Goal: Task Accomplishment & Management: Use online tool/utility

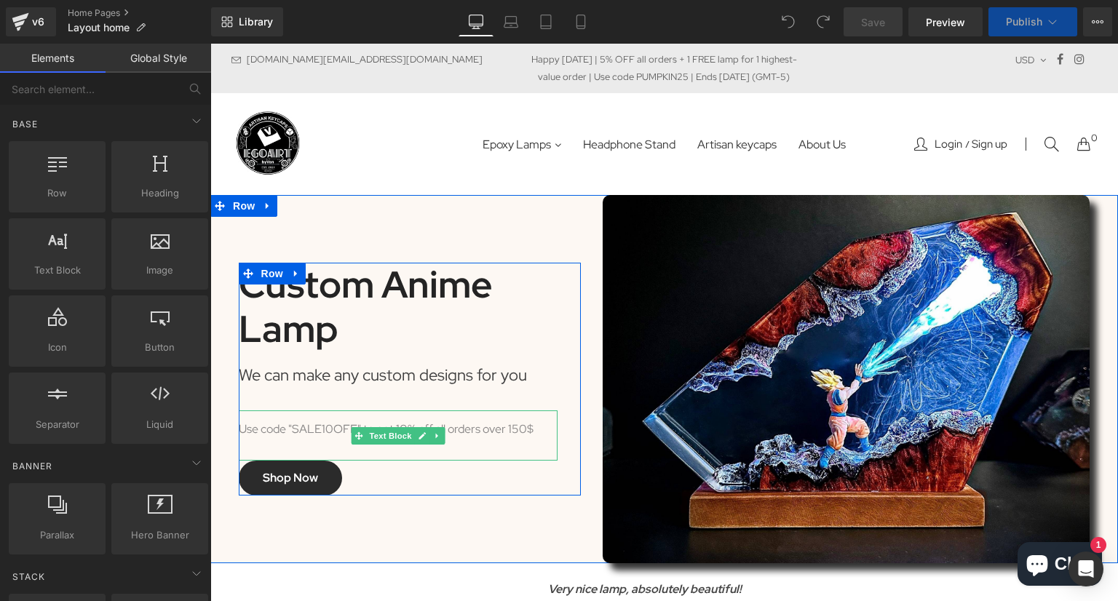
click at [323, 431] on div "Use code "SALE10OFF" to get 10% off all orders over 150$" at bounding box center [398, 436] width 319 height 50
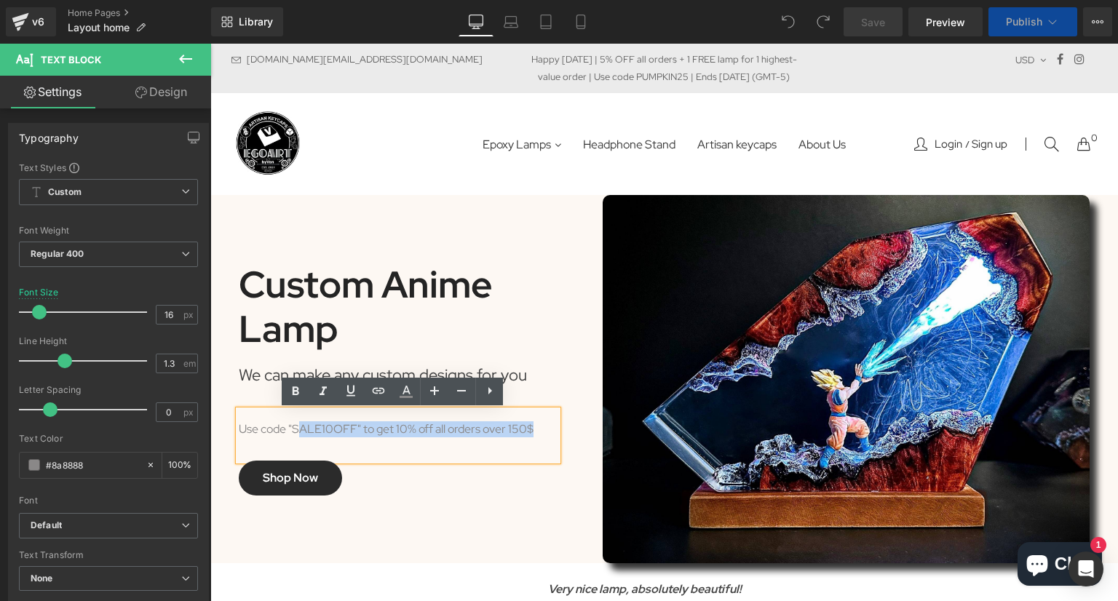
drag, startPoint x: 545, startPoint y: 429, endPoint x: 291, endPoint y: 431, distance: 253.3
click at [291, 431] on div "Use code "SALE10OFF" to get 10% off all orders over 150$" at bounding box center [398, 436] width 319 height 50
click at [592, 373] on div "Image" at bounding box center [847, 379] width 510 height 368
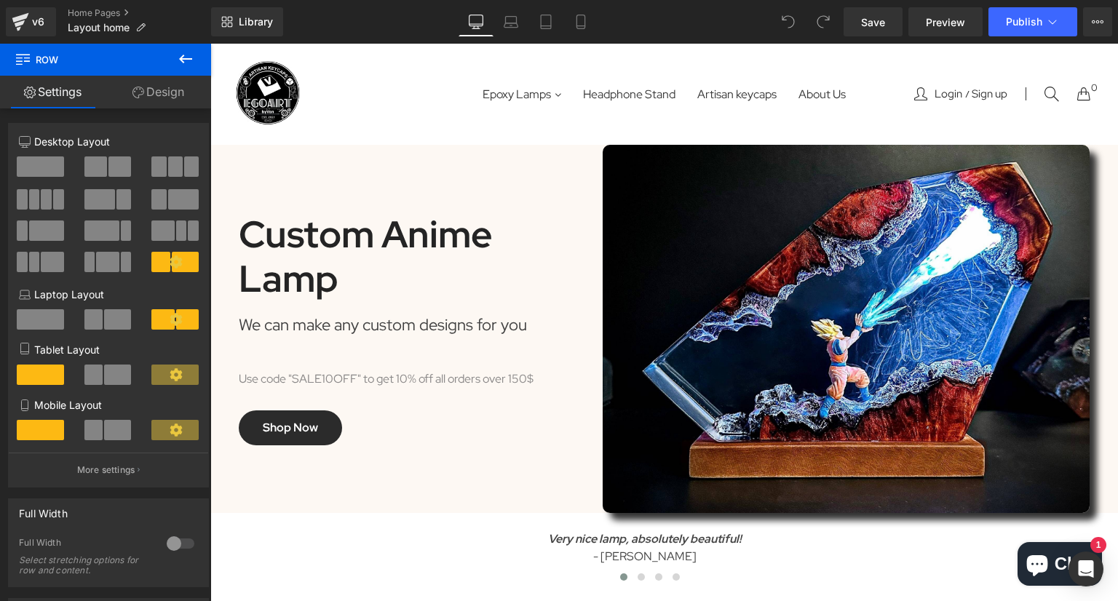
scroll to position [73, 0]
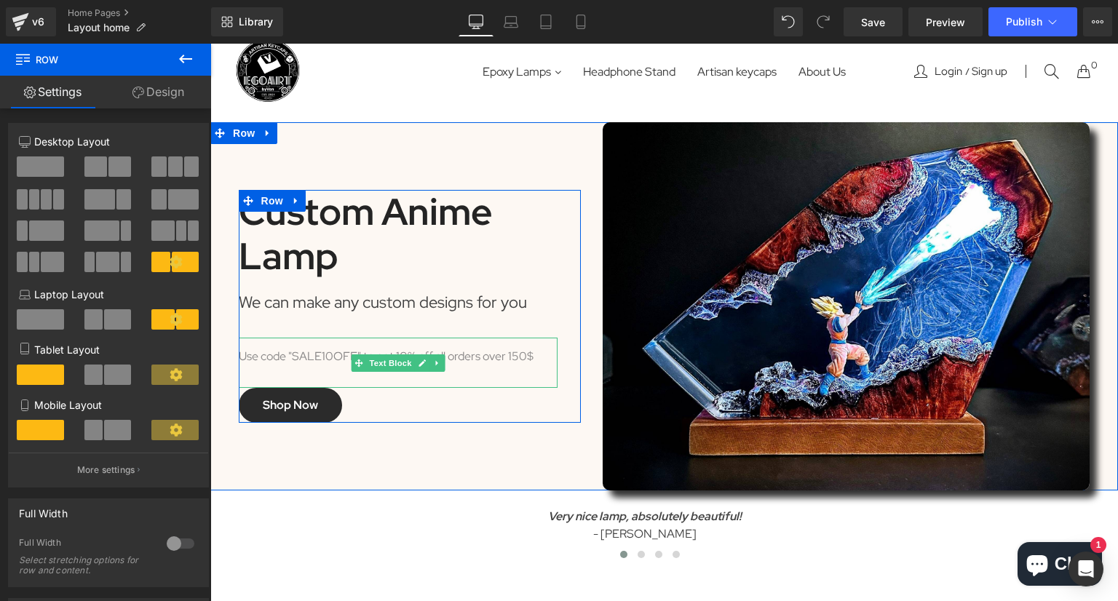
drag, startPoint x: 355, startPoint y: 355, endPoint x: 344, endPoint y: 360, distance: 12.4
click at [355, 355] on span at bounding box center [358, 363] width 15 height 17
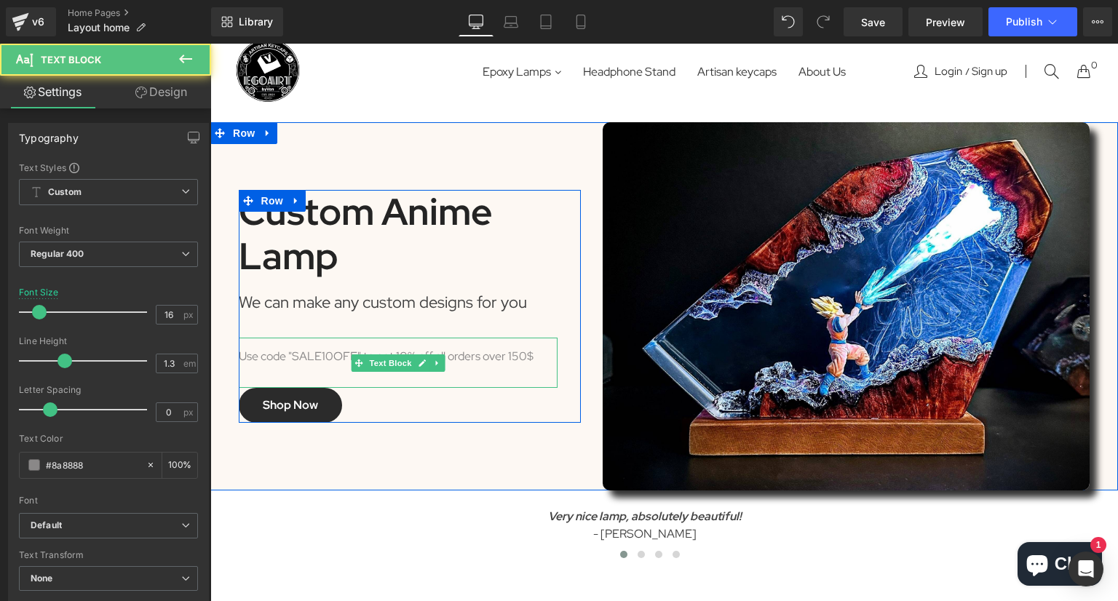
click at [296, 352] on div "Use code "SALE10OFF" to get 10% off all orders over 150$" at bounding box center [398, 363] width 319 height 50
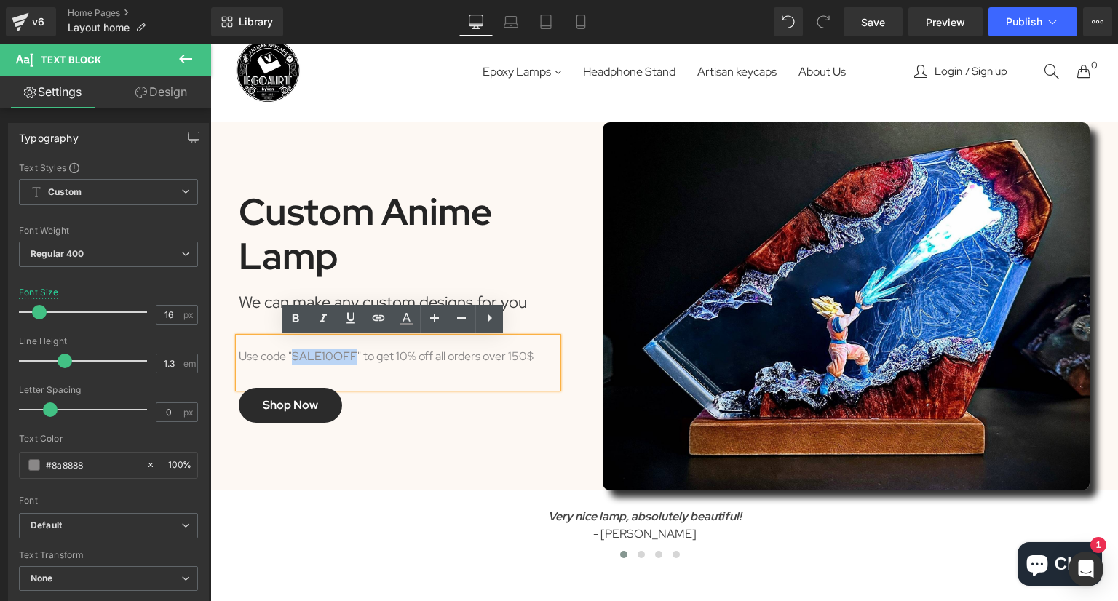
drag, startPoint x: 290, startPoint y: 360, endPoint x: 351, endPoint y: 360, distance: 61.1
click at [351, 360] on div "Use code "SALE10OFF" to get 10% off all orders over 150$" at bounding box center [398, 363] width 319 height 50
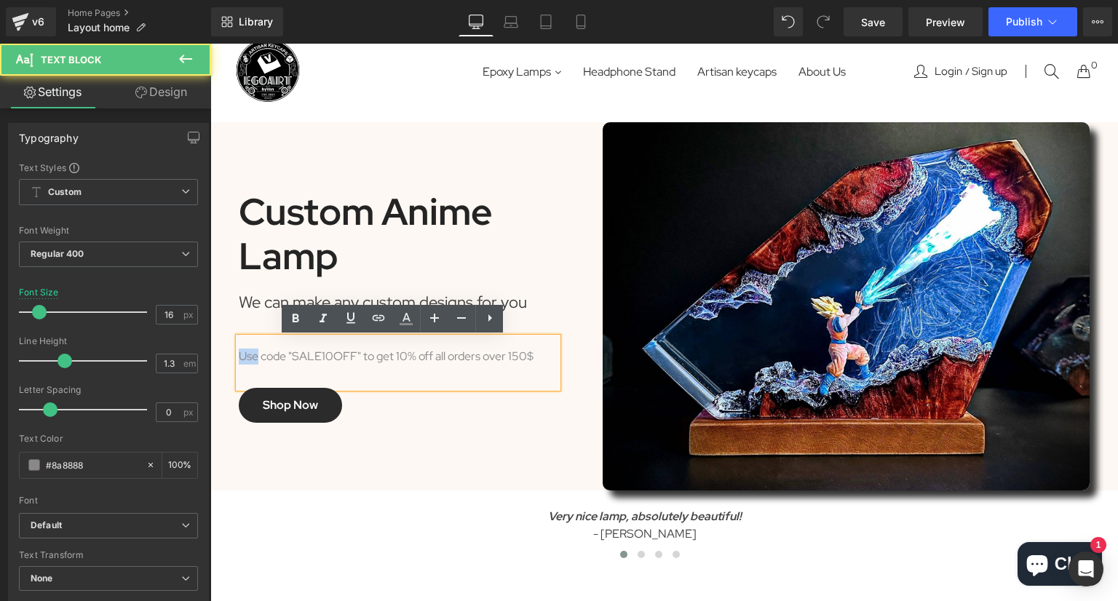
drag, startPoint x: 253, startPoint y: 359, endPoint x: 233, endPoint y: 362, distance: 20.6
click at [239, 362] on div "Use code "SALE10OFF" to get 10% off all orders over 150$" at bounding box center [398, 363] width 319 height 50
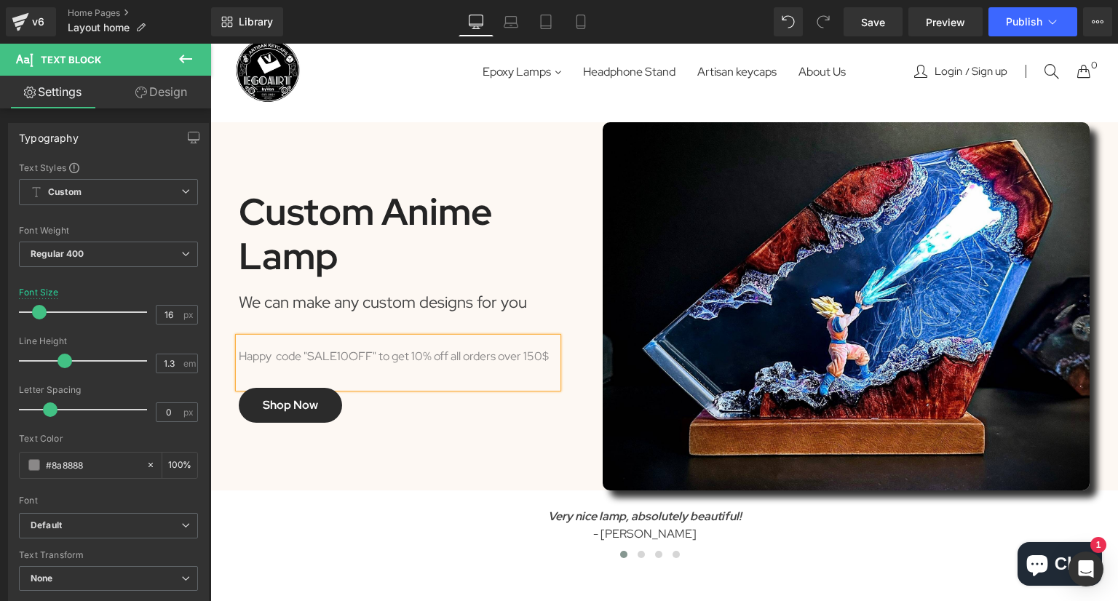
scroll to position [65, 0]
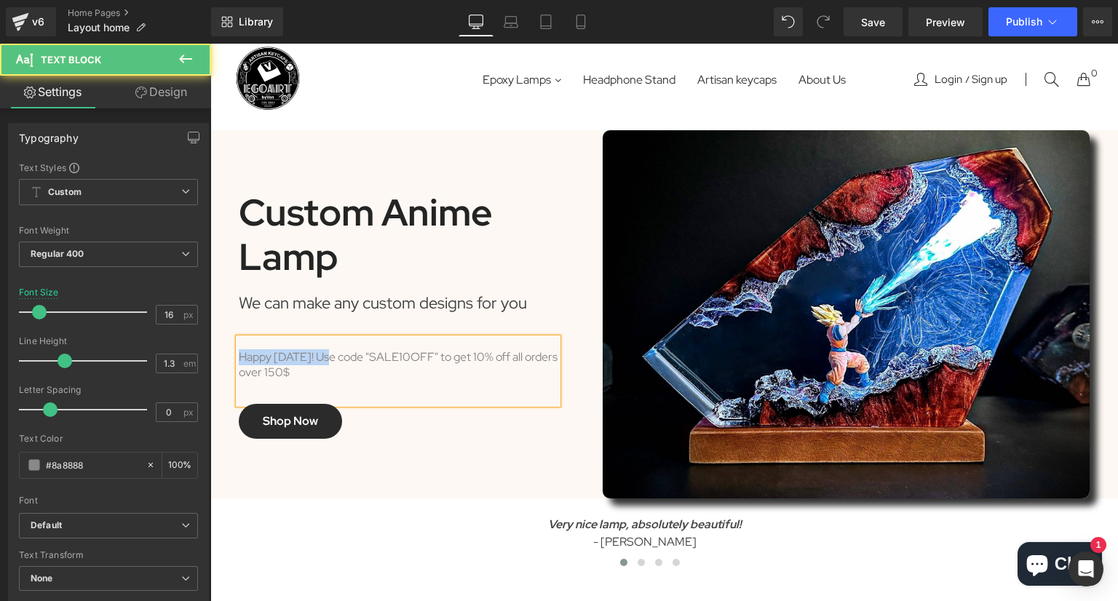
drag, startPoint x: 325, startPoint y: 358, endPoint x: 233, endPoint y: 361, distance: 91.8
click at [239, 361] on div "Happy [DATE]! Use code "SALE10OFF" to get 10% off all orders over 150$" at bounding box center [398, 372] width 319 height 66
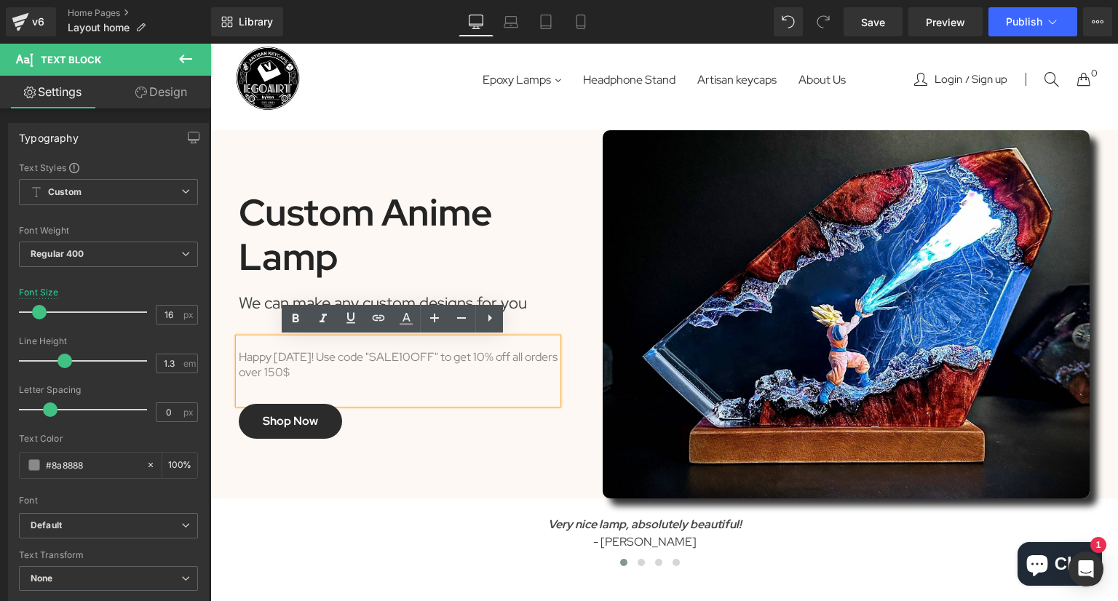
scroll to position [73, 0]
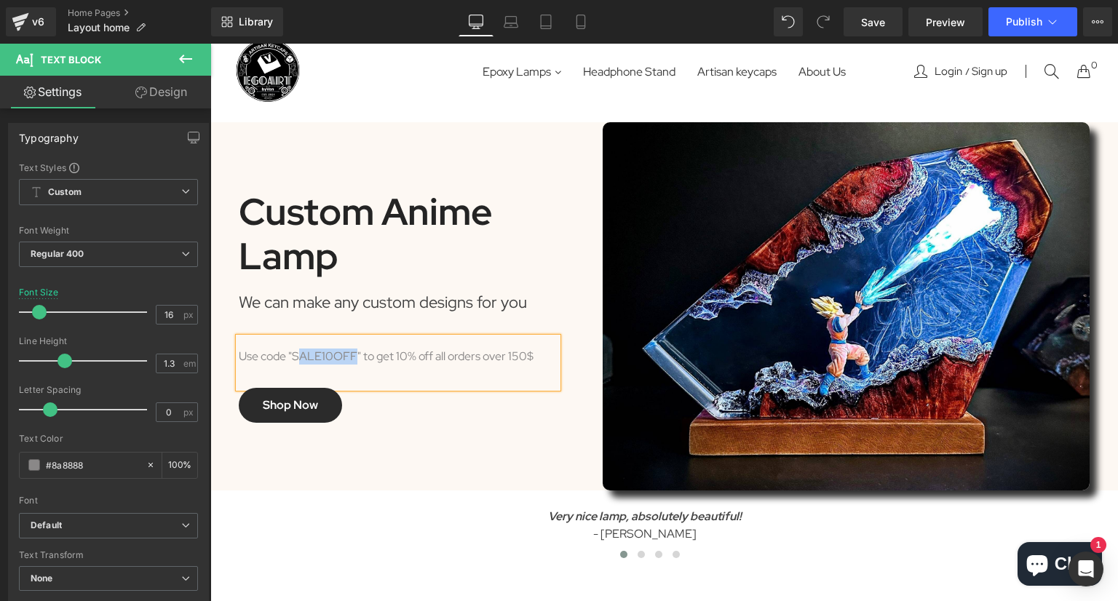
drag, startPoint x: 349, startPoint y: 359, endPoint x: 294, endPoint y: 359, distance: 55.3
click at [294, 359] on div "Use code "SALE10OFF" to get 10% off all orders over 150$" at bounding box center [398, 363] width 319 height 50
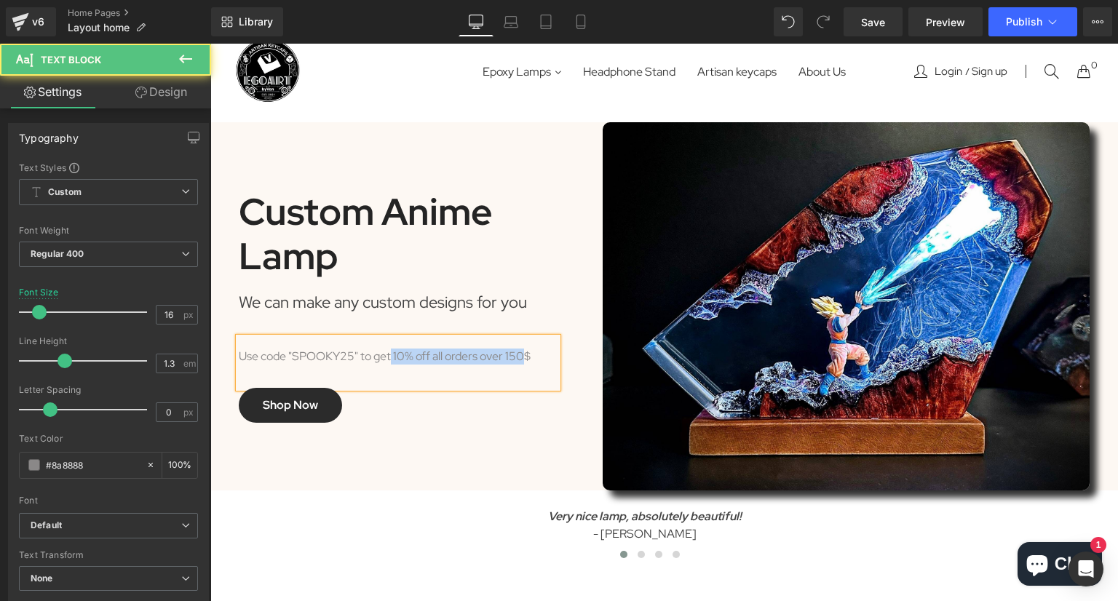
drag, startPoint x: 387, startPoint y: 355, endPoint x: 532, endPoint y: 355, distance: 144.9
click at [525, 355] on div "Use code "SPOOKY25" to get 10% off all orders over 150$" at bounding box center [398, 363] width 319 height 50
drag, startPoint x: 532, startPoint y: 355, endPoint x: 526, endPoint y: 362, distance: 9.3
click at [533, 355] on div "Use code "SPOOKY25" to get 10% off all orders over 150$" at bounding box center [398, 363] width 319 height 50
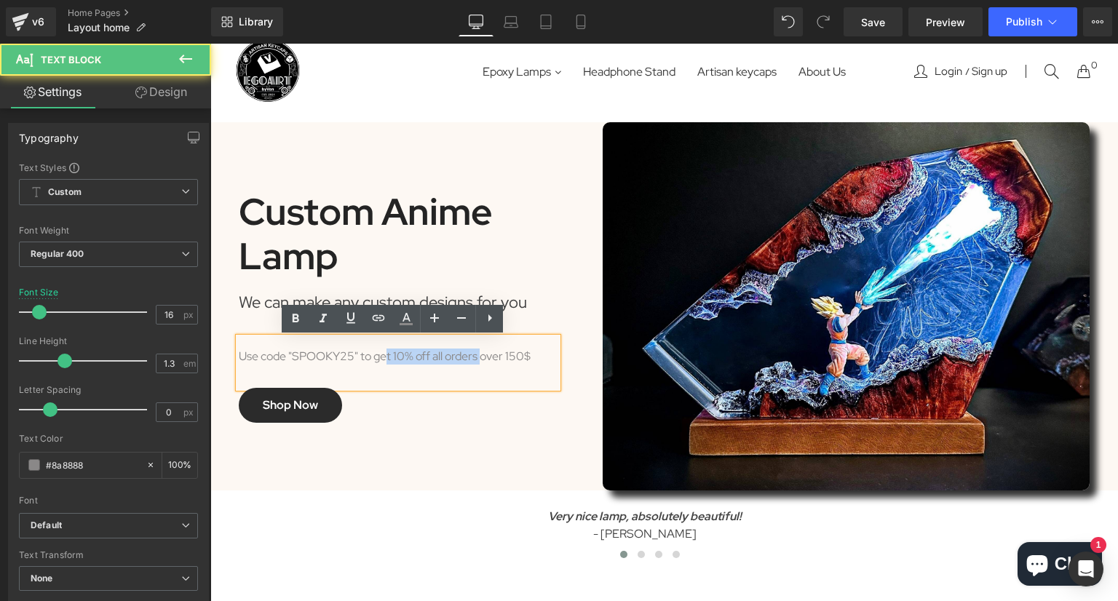
drag, startPoint x: 384, startPoint y: 359, endPoint x: 491, endPoint y: 354, distance: 107.1
click at [481, 354] on div "Use code "SPOOKY25" to get 10% off all orders over 150$" at bounding box center [398, 363] width 319 height 50
click at [542, 357] on div "Use code "SPOOKY25" to get 10% off all orders over 150$" at bounding box center [398, 363] width 319 height 50
click at [239, 359] on div "Use code "SPOOKY25" to get 10% off all orders over 150$" at bounding box center [398, 363] width 319 height 50
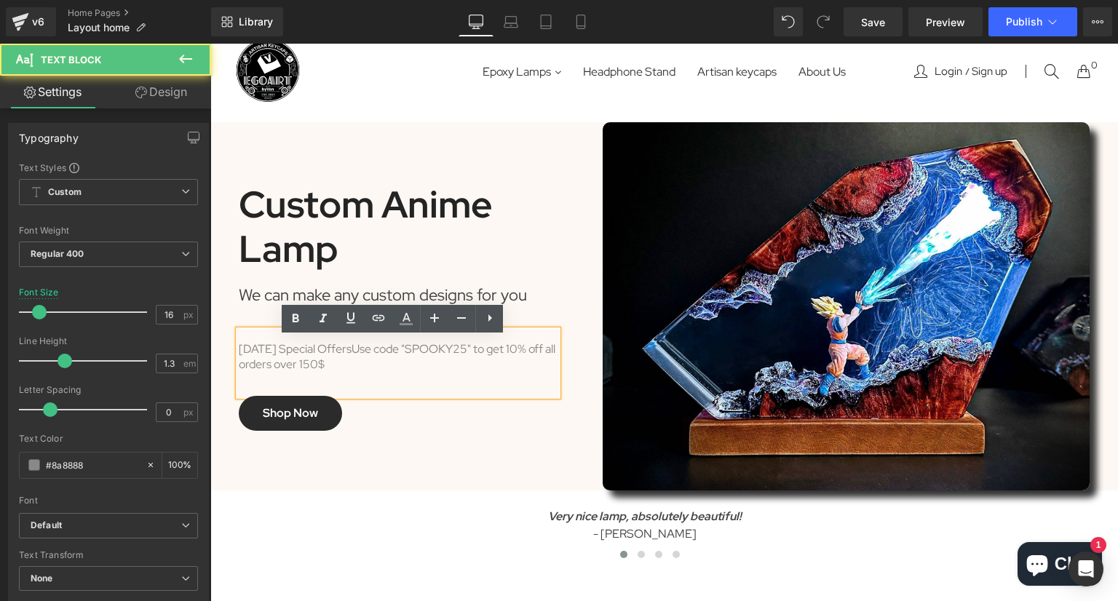
scroll to position [65, 0]
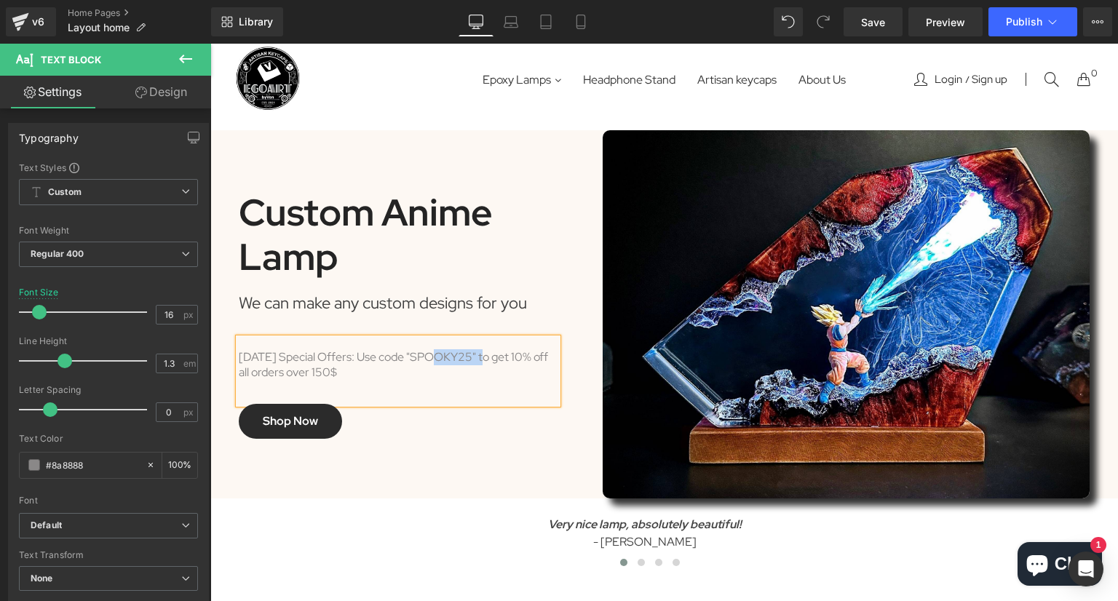
drag, startPoint x: 422, startPoint y: 358, endPoint x: 482, endPoint y: 358, distance: 59.7
click at [482, 358] on div "[DATE] Special Offers: Use code "SPOOKY25" to get 10% off all orders over 150$" at bounding box center [398, 372] width 319 height 66
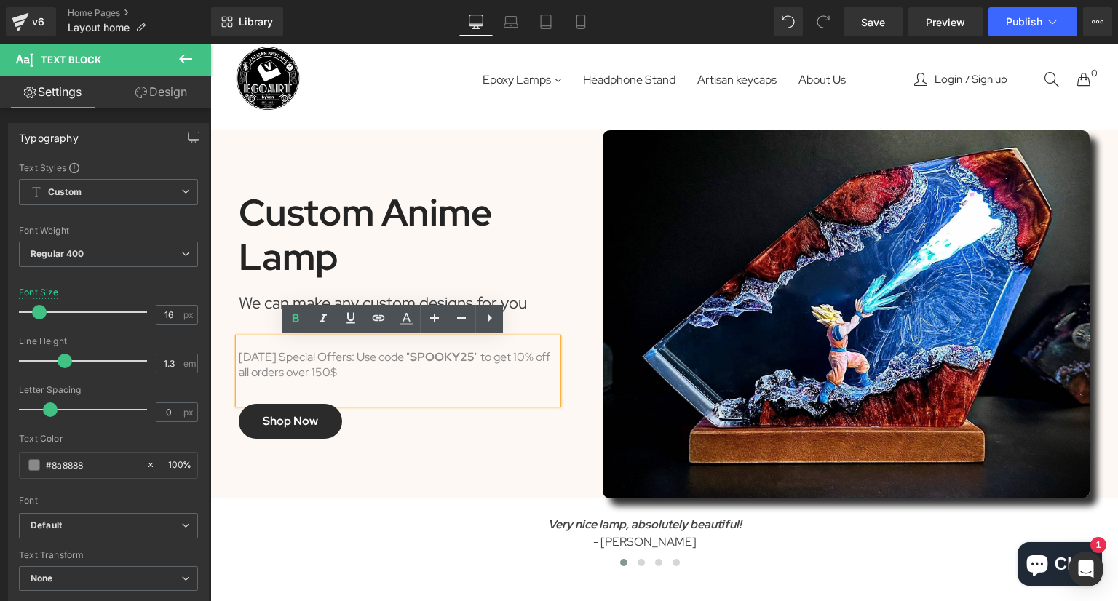
click at [326, 372] on div "[DATE] Special Offers: Use code " SPOOKY25 " to get 10% off all orders over 150$" at bounding box center [398, 372] width 319 height 66
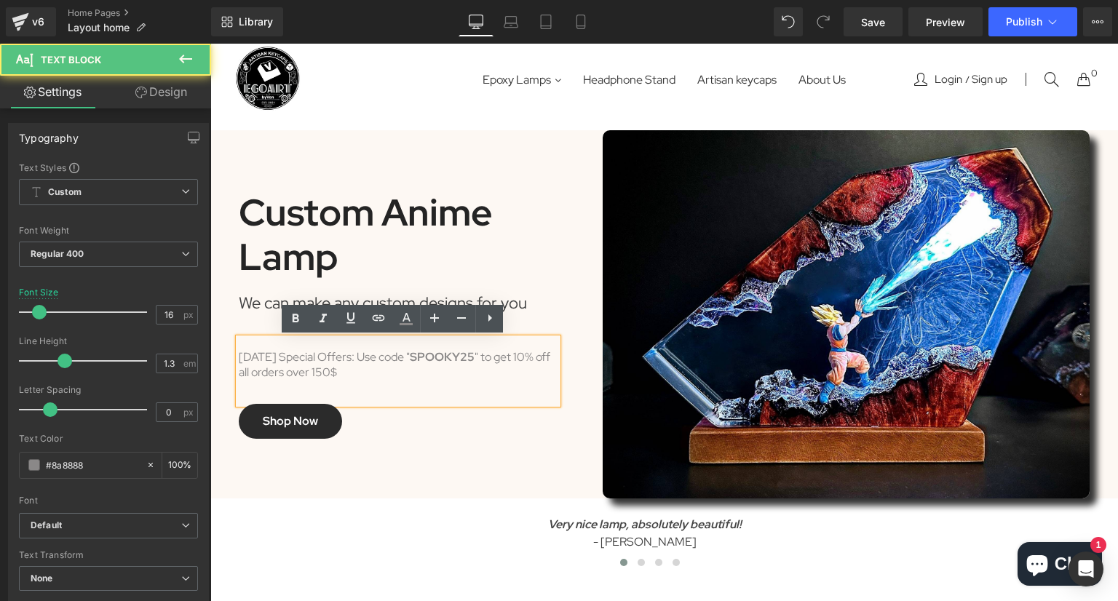
drag, startPoint x: 537, startPoint y: 361, endPoint x: 505, endPoint y: 364, distance: 31.4
click at [537, 361] on div "[DATE] Special Offers: Use code " SPOOKY25 " to get 10% off all orders over 150$" at bounding box center [398, 372] width 319 height 66
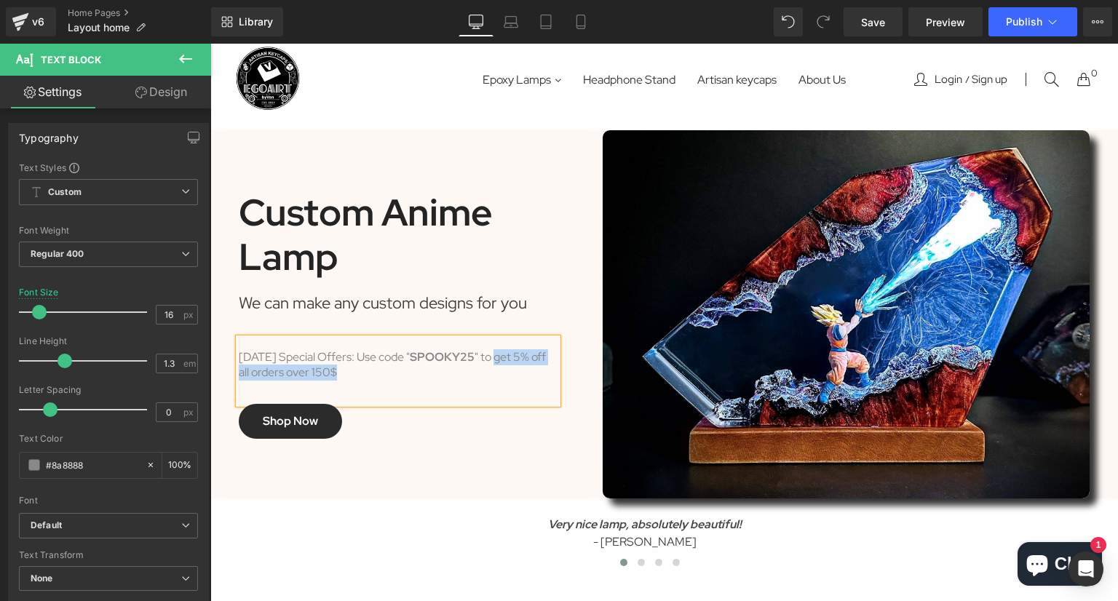
drag, startPoint x: 381, startPoint y: 379, endPoint x: 507, endPoint y: 357, distance: 127.8
click at [507, 357] on div "[DATE] Special Offers: Use code " SPOOKY25 " to get 5% off all orders over 150$" at bounding box center [398, 372] width 319 height 66
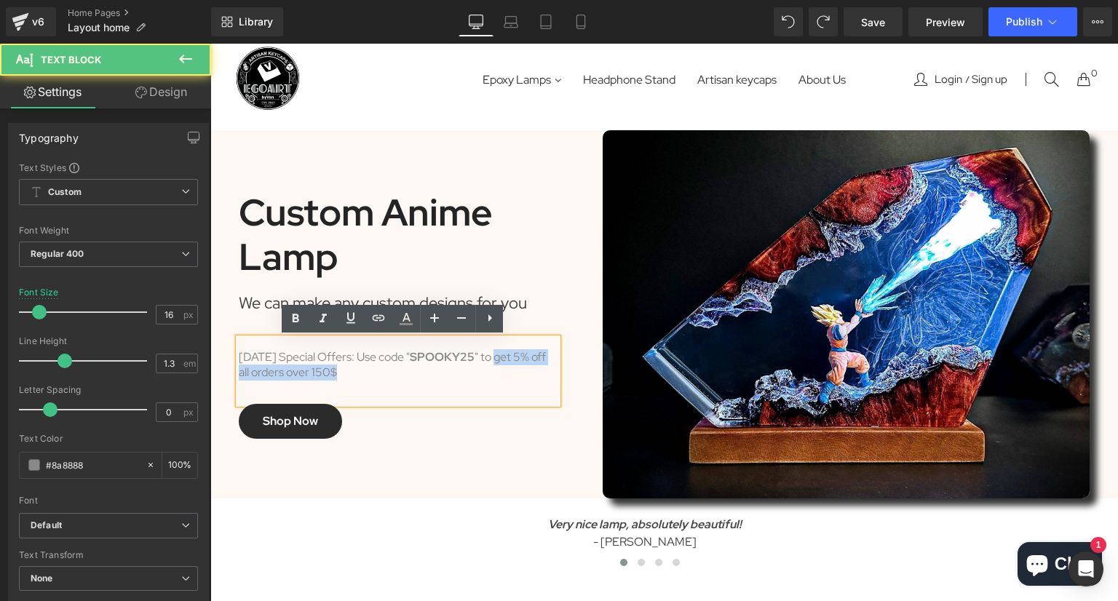
drag, startPoint x: 505, startPoint y: 358, endPoint x: 506, endPoint y: 369, distance: 10.9
click at [506, 369] on div "[DATE] Special Offers: Use code " SPOOKY25 " to get 5% off all orders over 150$" at bounding box center [398, 372] width 319 height 66
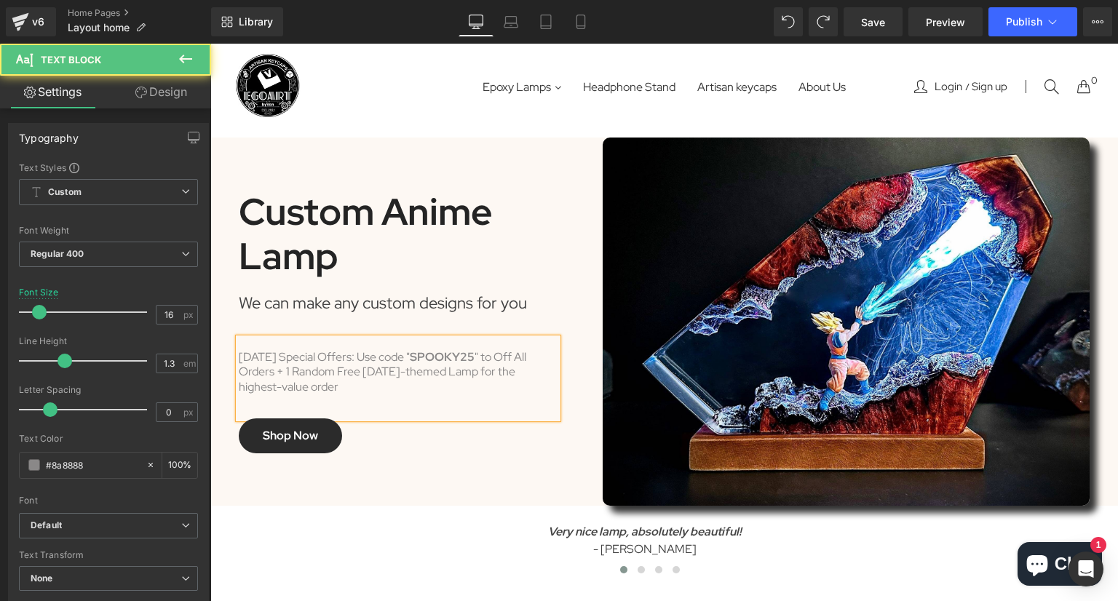
click at [507, 361] on div "[DATE] Special Offers: Use code " SPOOKY25 " to Off All Orders + 1 Random Free …" at bounding box center [398, 379] width 319 height 80
drag, startPoint x: 317, startPoint y: 374, endPoint x: 396, endPoint y: 374, distance: 78.6
click at [395, 374] on div "[DATE] Special Offers: Use code " SPOOKY25 " to get 5% off All orders + 1 Rando…" at bounding box center [398, 379] width 319 height 80
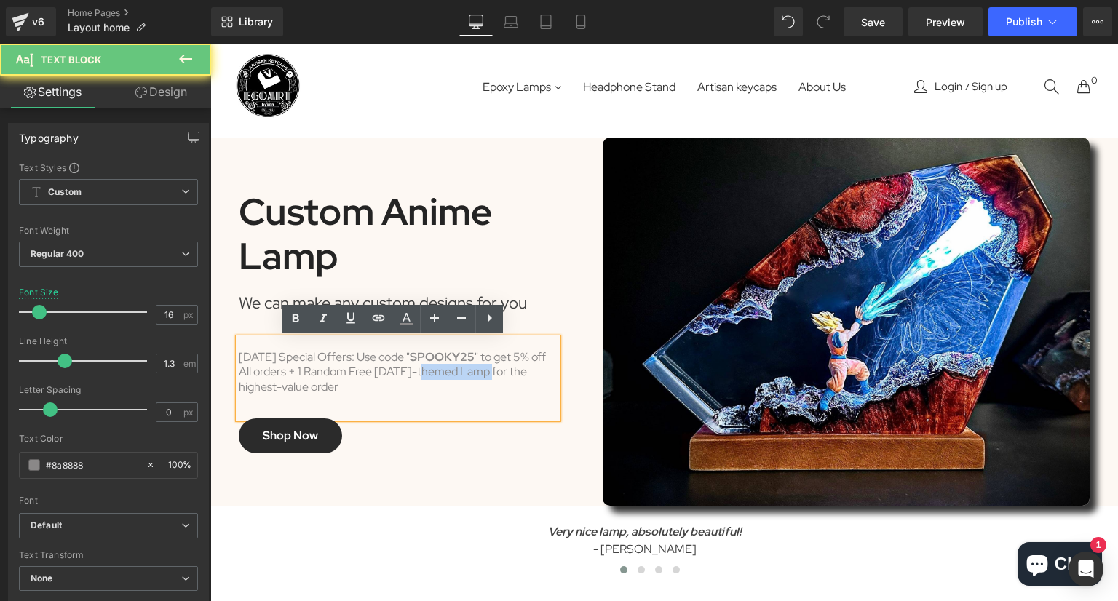
drag, startPoint x: 436, startPoint y: 374, endPoint x: 504, endPoint y: 379, distance: 67.9
click at [504, 379] on div "[DATE] Special Offers: Use code " SPOOKY25 " to get 5% off All orders + 1 Rando…" at bounding box center [398, 379] width 319 height 80
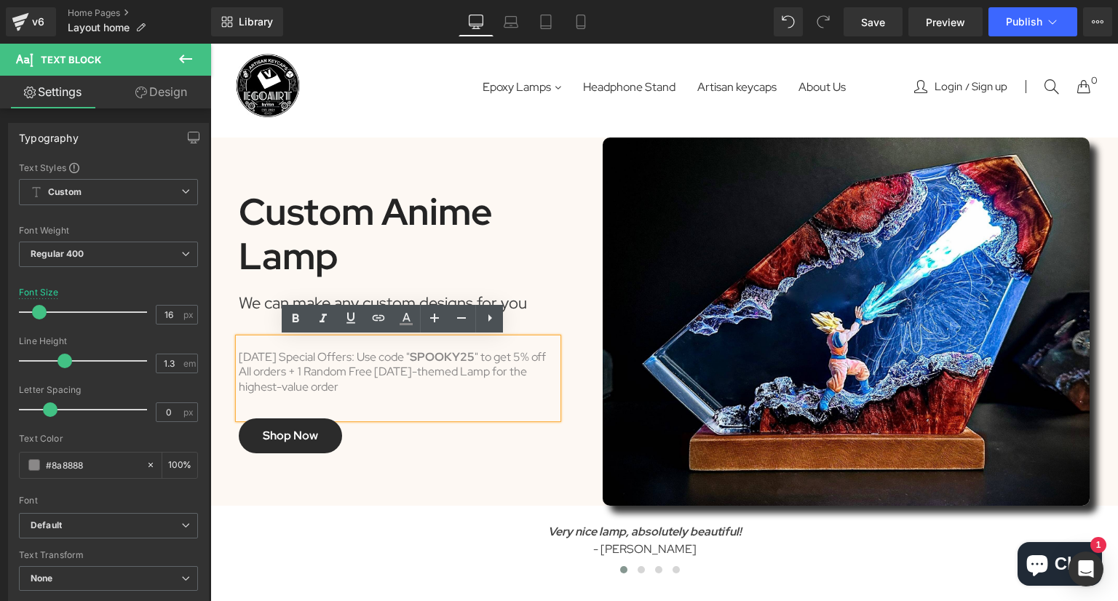
click at [528, 379] on div "[DATE] Special Offers: Use code " SPOOKY25 " to get 5% off All orders + 1 Rando…" at bounding box center [398, 379] width 319 height 80
click at [331, 376] on div "[DATE] Special Offers: Use code " SPOOKY25 " to get 5% off All orders + 1 Rando…" at bounding box center [398, 379] width 319 height 80
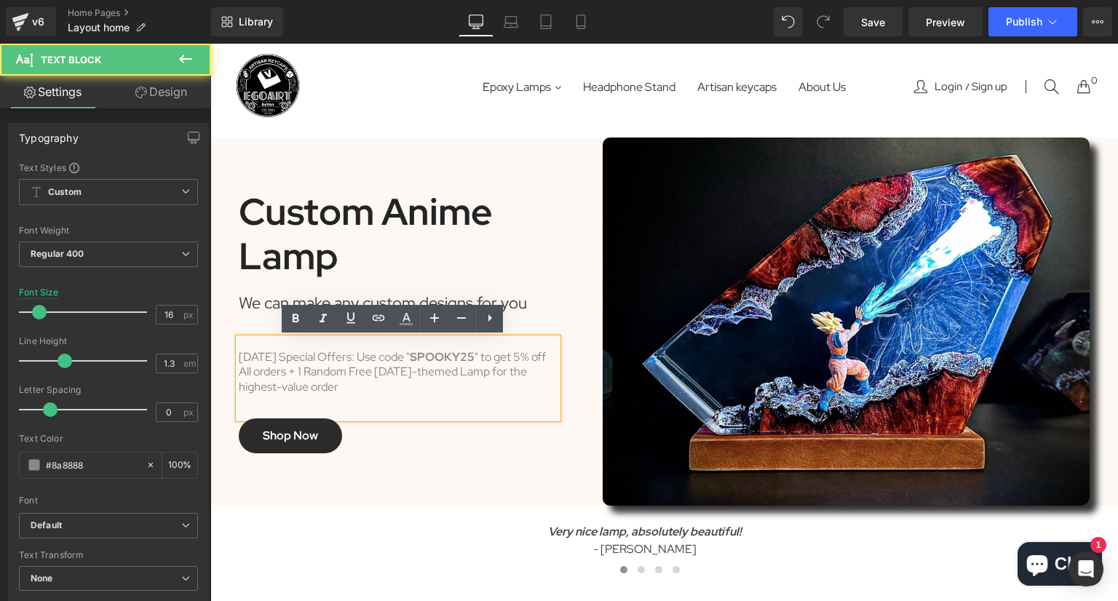
drag, startPoint x: 504, startPoint y: 359, endPoint x: 503, endPoint y: 384, distance: 24.8
click at [503, 384] on div "[DATE] Special Offers: Use code " SPOOKY25 " to get 5% off All orders + 1 Rando…" at bounding box center [398, 379] width 319 height 80
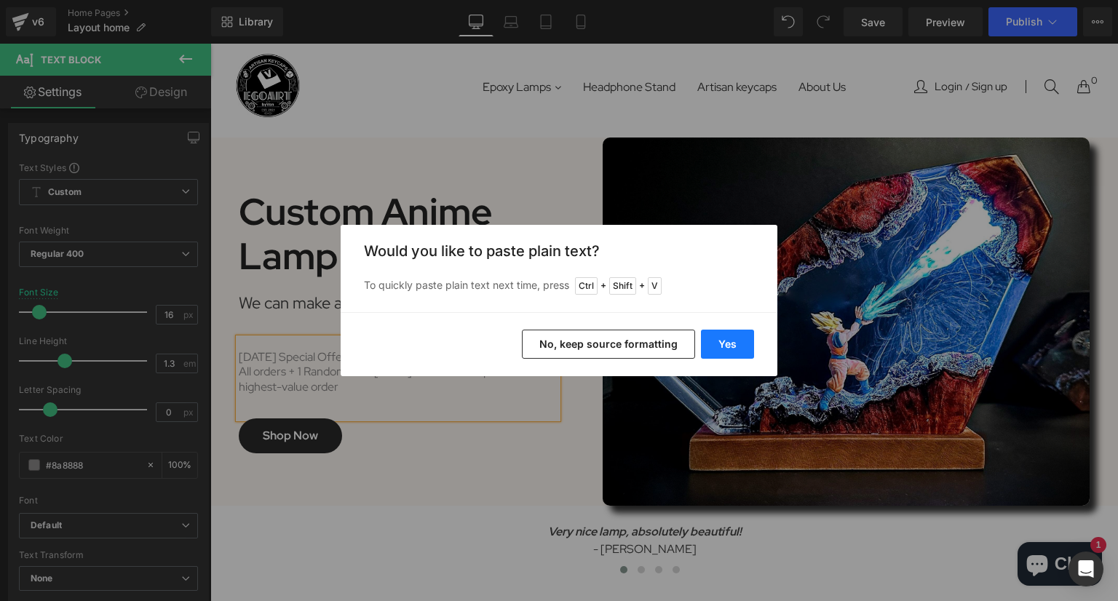
click at [724, 344] on button "Yes" at bounding box center [727, 344] width 53 height 29
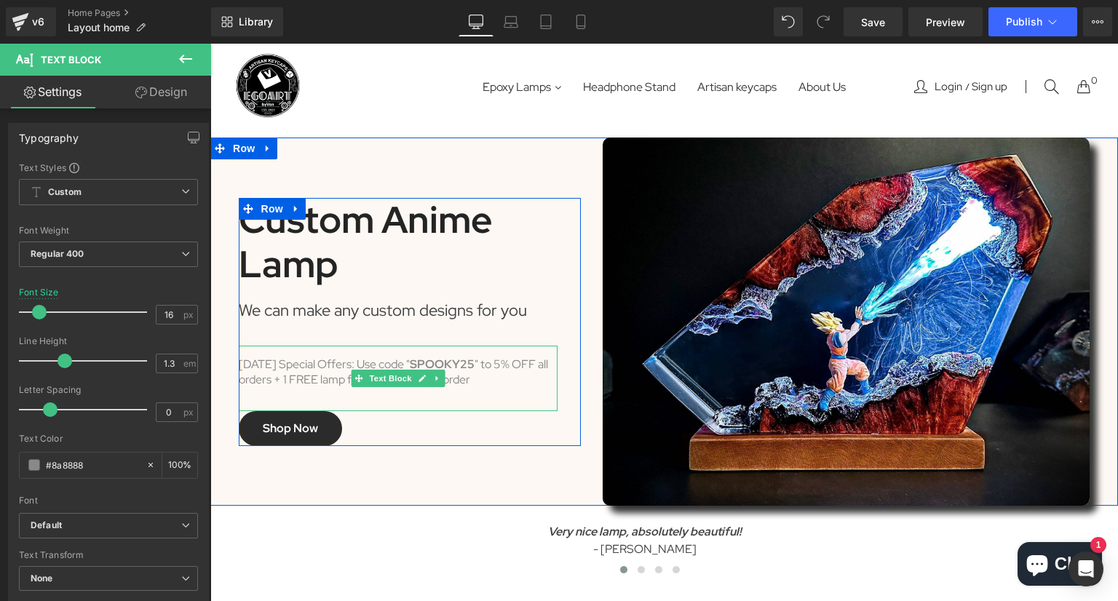
drag, startPoint x: 504, startPoint y: 361, endPoint x: 393, endPoint y: 389, distance: 114.2
click at [504, 362] on div "[DATE] Special Offers: Use code " SPOOKY25 " to 5% OFF all orders + 1 FREE lamp…" at bounding box center [398, 379] width 319 height 66
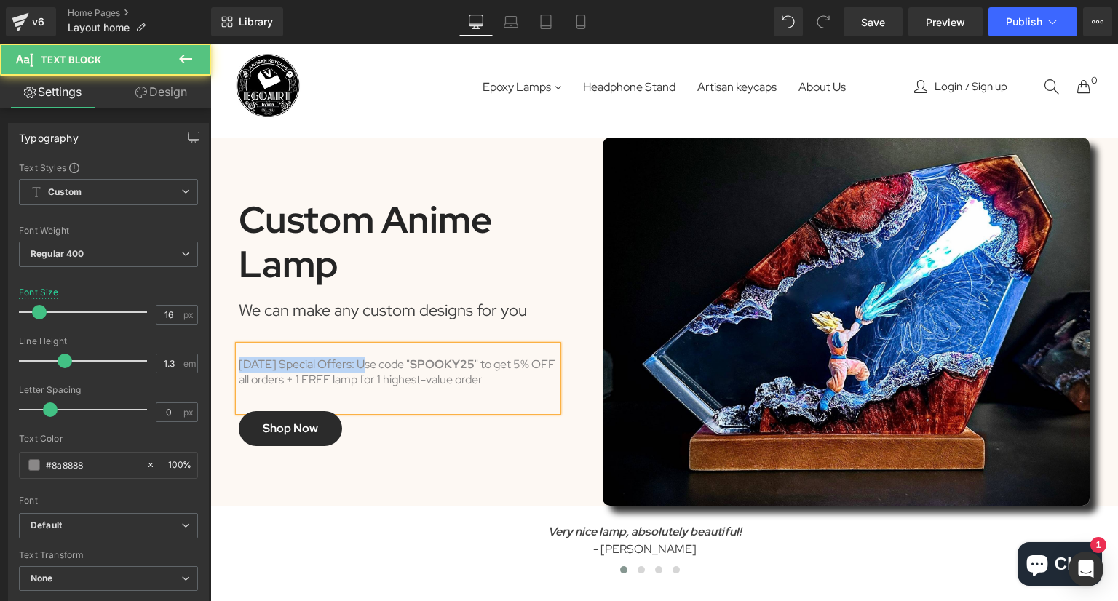
drag, startPoint x: 360, startPoint y: 366, endPoint x: 233, endPoint y: 367, distance: 127.4
click at [239, 367] on div "[DATE] Special Offers: Use code " SPOOKY25 " to get 5% OFF all orders + 1 FREE …" at bounding box center [398, 379] width 319 height 66
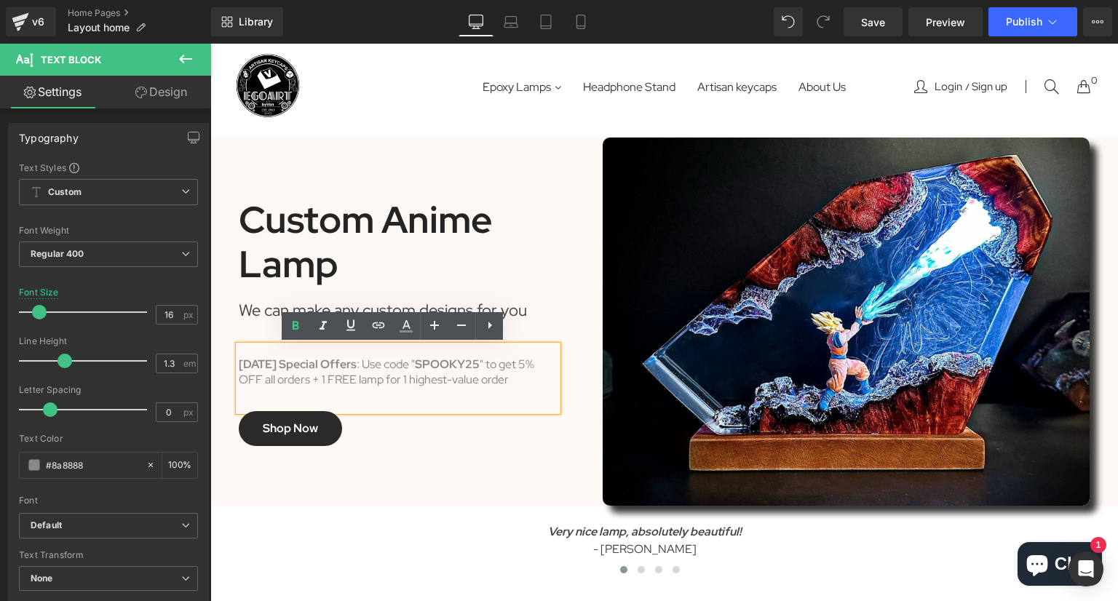
drag, startPoint x: 233, startPoint y: 367, endPoint x: 368, endPoint y: 365, distance: 134.7
click at [368, 365] on div "[DATE] Special Offers : Use code " SPOOKY25 " to get 5% OFF all orders + 1 FREE…" at bounding box center [398, 379] width 319 height 66
click at [326, 328] on icon at bounding box center [322, 325] width 17 height 17
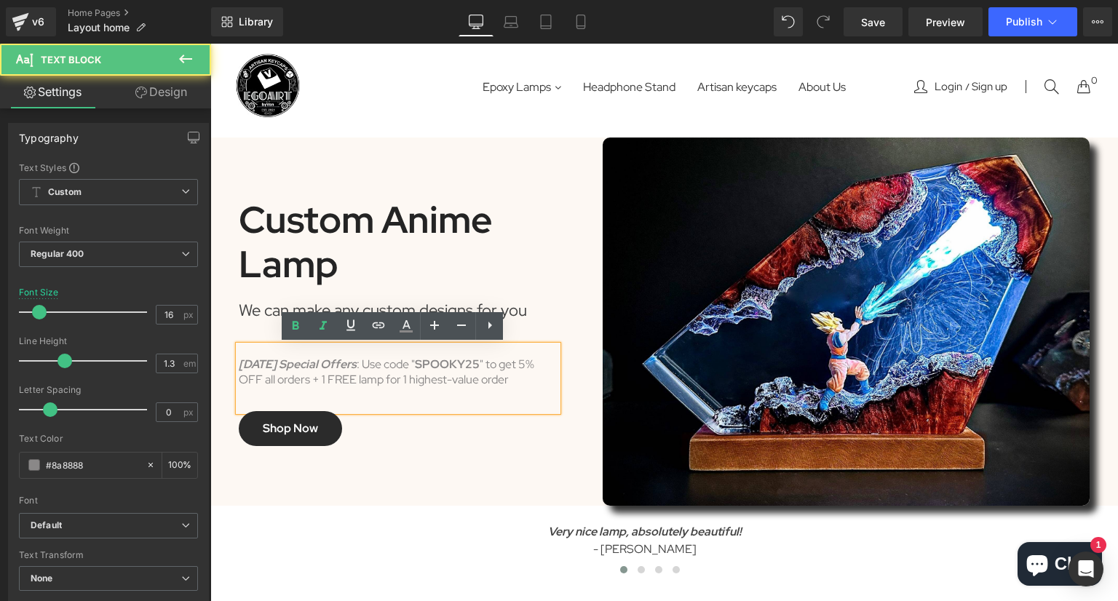
click at [394, 392] on div "[DATE] Special Offers : Use code " SPOOKY25 " to get 5% OFF all orders + 1 FREE…" at bounding box center [398, 379] width 319 height 66
drag, startPoint x: 374, startPoint y: 365, endPoint x: 430, endPoint y: 365, distance: 56.1
click at [430, 365] on div "[DATE] Special Offers : Use code " SPOOKY25 " to get 5% OFF all orders + 1 FREE…" at bounding box center [398, 379] width 319 height 66
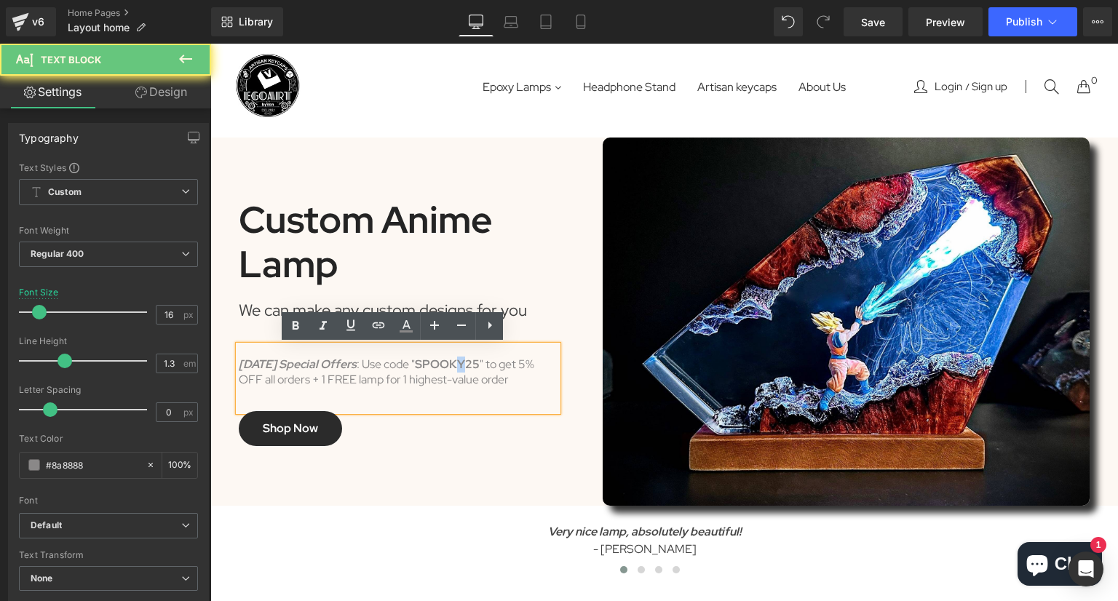
click at [475, 365] on strong "SPOOKY25" at bounding box center [447, 364] width 65 height 15
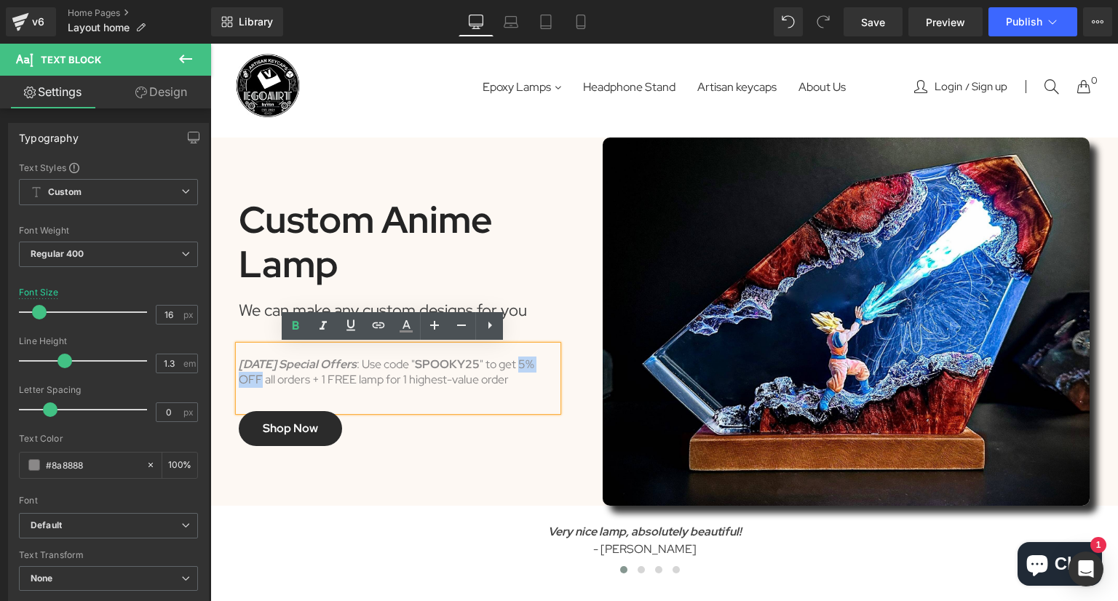
drag, startPoint x: 533, startPoint y: 369, endPoint x: 255, endPoint y: 374, distance: 278.1
click at [255, 374] on div "[DATE] Special Offers : Use code " SPOOKY25 " to get 5% OFF all orders + 1 FREE…" at bounding box center [398, 379] width 319 height 66
click at [295, 323] on icon at bounding box center [295, 325] width 17 height 17
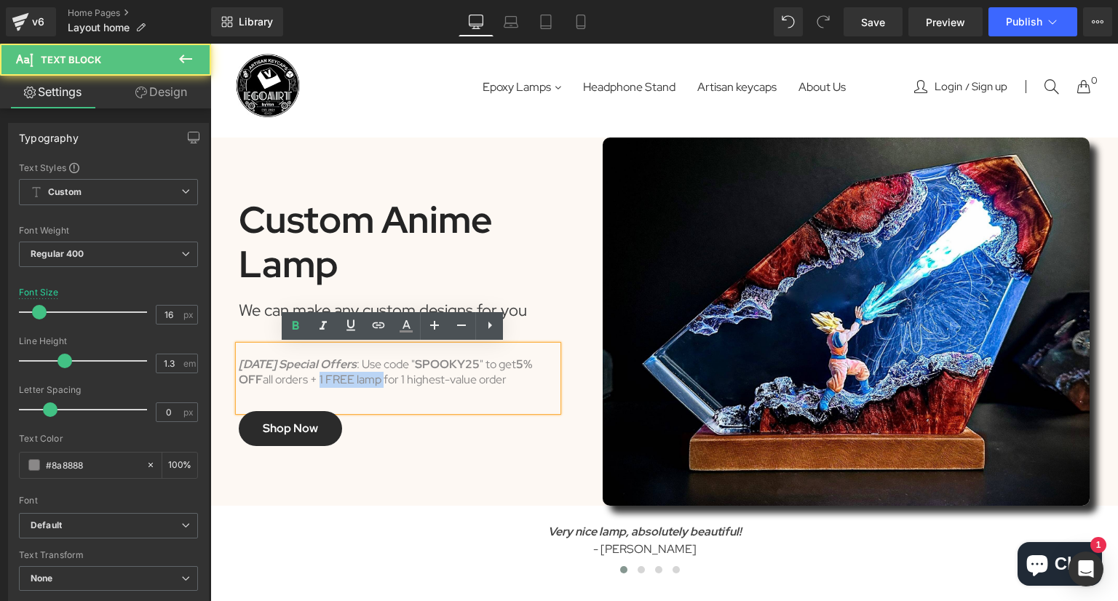
drag, startPoint x: 314, startPoint y: 382, endPoint x: 377, endPoint y: 382, distance: 62.6
click at [377, 382] on div "[DATE] Special Offers : Use code " SPOOKY25 " to get 5% OFF all orders + 1 FREE…" at bounding box center [398, 379] width 319 height 66
click at [380, 382] on div "[DATE] Special Offers : Use code " SPOOKY25 " to get 5% OFF all orders + 1 FREE…" at bounding box center [398, 379] width 319 height 66
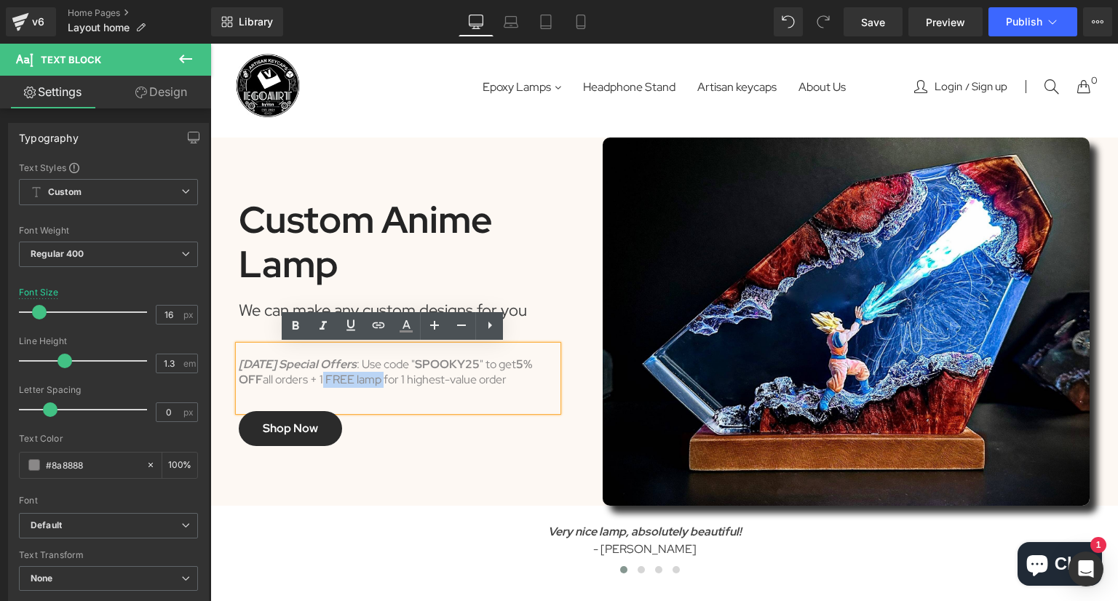
drag, startPoint x: 317, startPoint y: 383, endPoint x: 377, endPoint y: 382, distance: 60.4
click at [377, 382] on div "[DATE] Special Offers : Use code " SPOOKY25 " to get 5% OFF all orders + 1 FREE…" at bounding box center [398, 379] width 319 height 66
click at [297, 321] on icon at bounding box center [295, 325] width 17 height 17
click at [403, 376] on div "[DATE] Special Offers : Use code " SPOOKY25 " to get 5% OFF all orders + 1 FREE…" at bounding box center [398, 379] width 319 height 66
click at [376, 363] on div "[DATE] Special Offers : Use code " SPOOKY25 " to get 5% OFF all orders + 1 FREE…" at bounding box center [398, 379] width 319 height 66
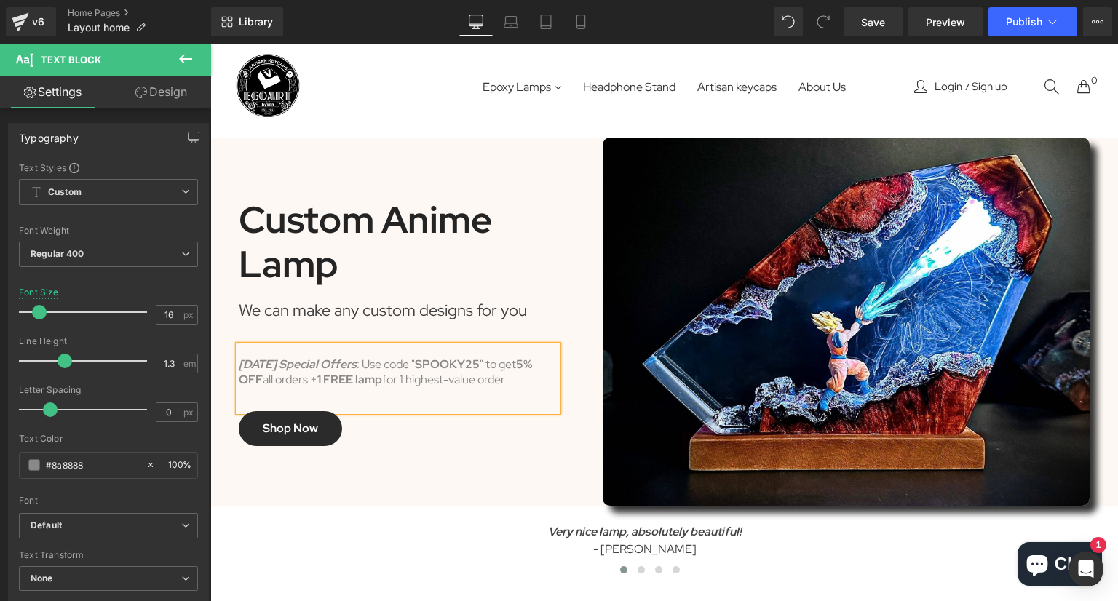
scroll to position [50, 0]
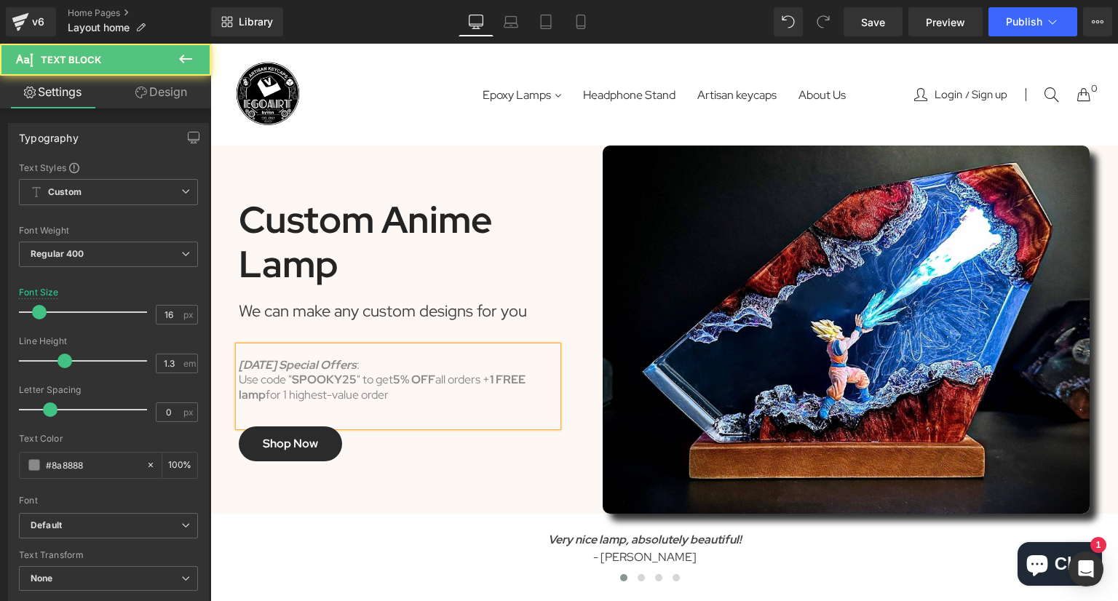
click at [420, 366] on div "[DATE] Special Offers : Use code " SPOOKY25 " to get 5% OFF all orders + 1 FREE…" at bounding box center [398, 387] width 319 height 80
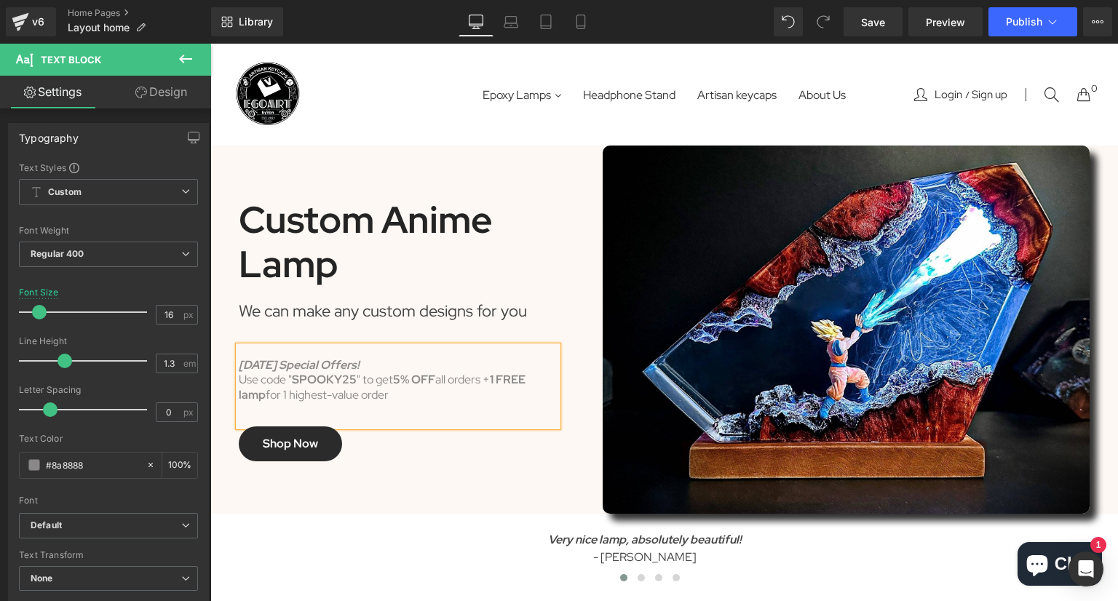
scroll to position [42, 0]
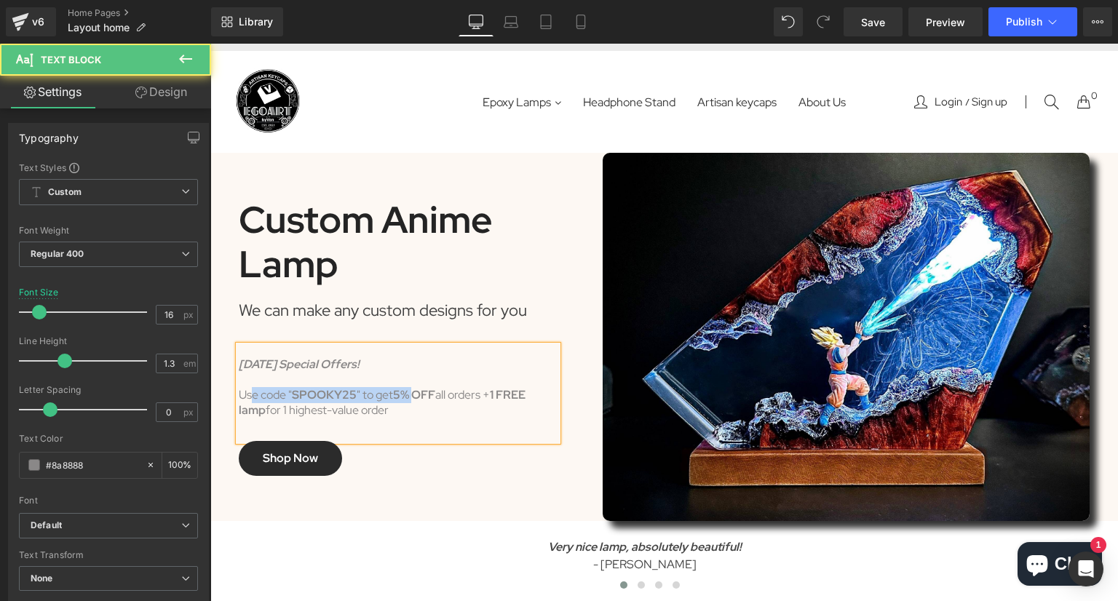
drag, startPoint x: 245, startPoint y: 393, endPoint x: 415, endPoint y: 397, distance: 169.7
click at [412, 397] on div "Use code " SPOOKY25 " to get 5% OFF all orders + 1 FREE lamp for 1 highest-valu…" at bounding box center [398, 403] width 319 height 31
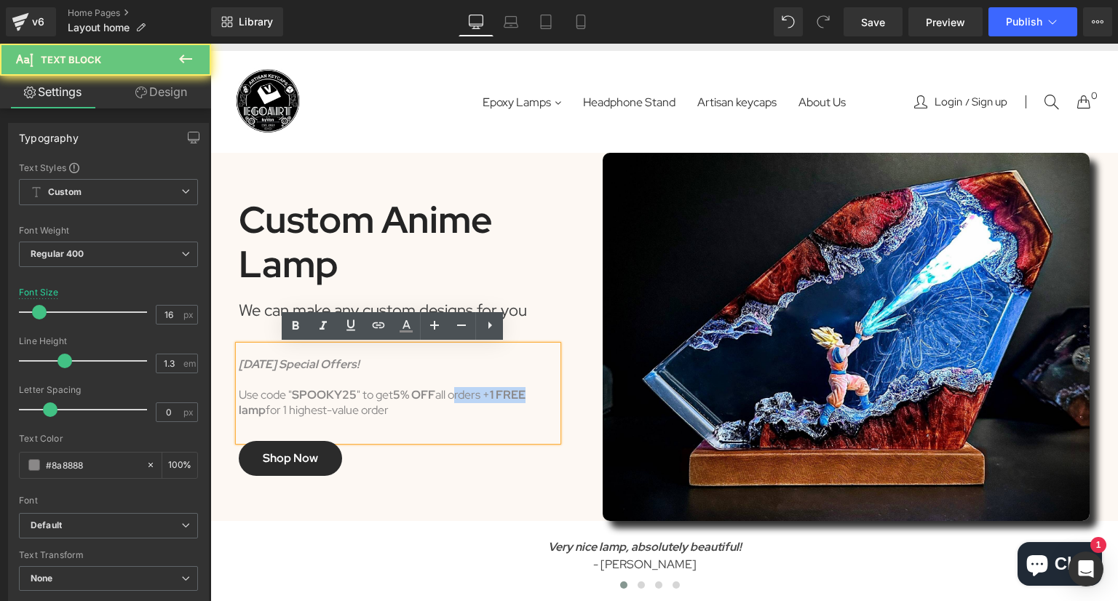
drag, startPoint x: 455, startPoint y: 397, endPoint x: 542, endPoint y: 397, distance: 86.6
click at [542, 397] on div "Use code " SPOOKY25 " to get 5% OFF all orders + 1 FREE lamp for 1 highest-valu…" at bounding box center [398, 403] width 319 height 31
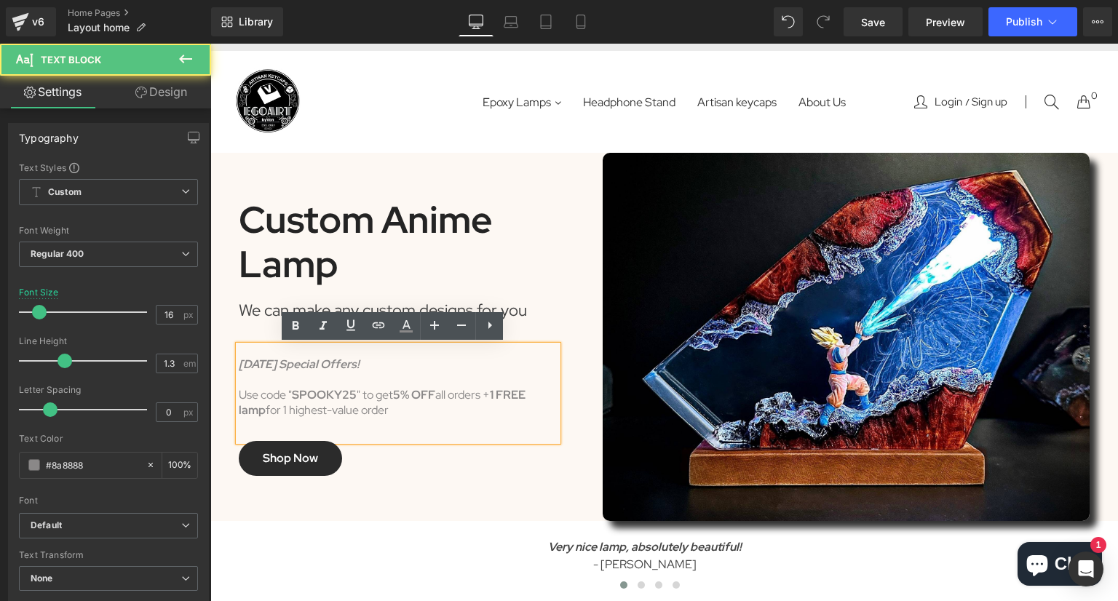
click at [294, 378] on div "Use code " SPOOKY25 " to get 5% OFF all orders + 1 FREE lamp for 1 highest-valu…" at bounding box center [398, 395] width 319 height 45
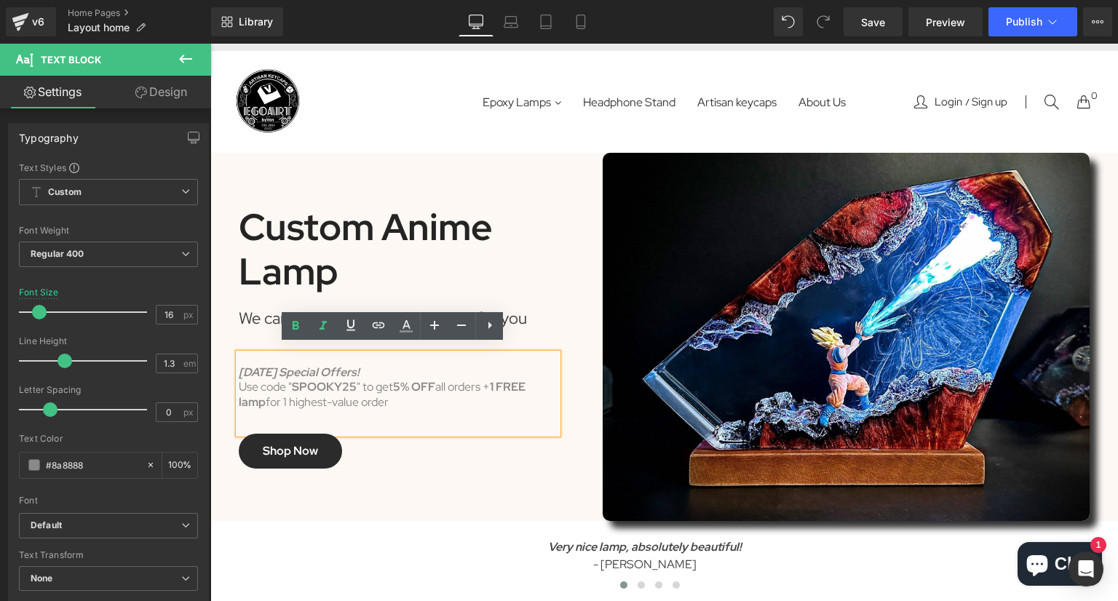
scroll to position [50, 0]
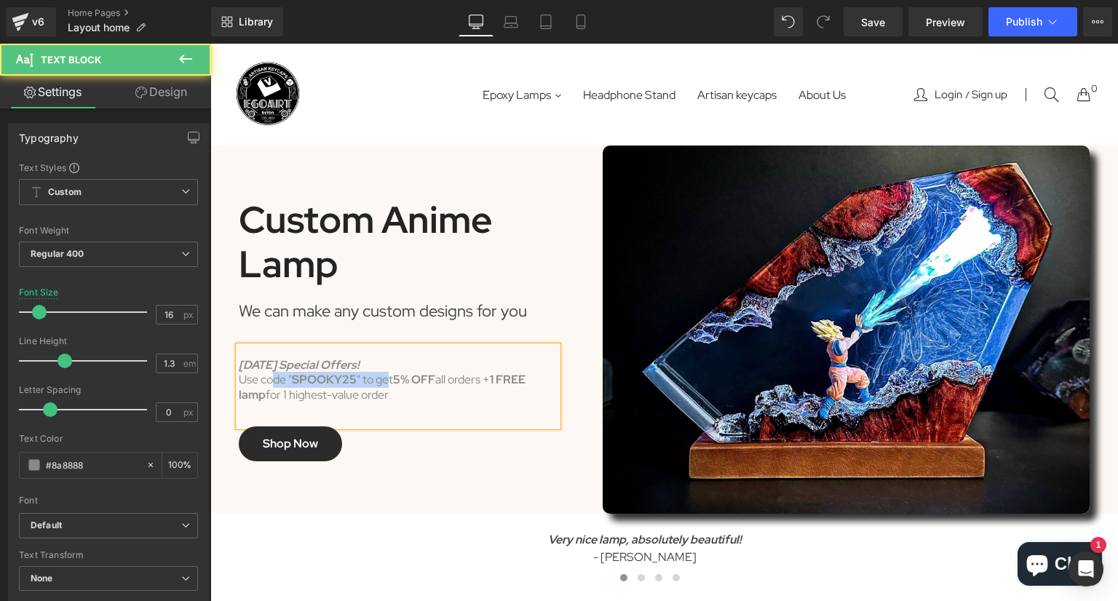
drag, startPoint x: 293, startPoint y: 382, endPoint x: 390, endPoint y: 382, distance: 97.5
click at [387, 382] on div "Use code " SPOOKY25 " to get 5% OFF all orders + 1 FREE lamp for 1 highest-valu…" at bounding box center [398, 388] width 319 height 31
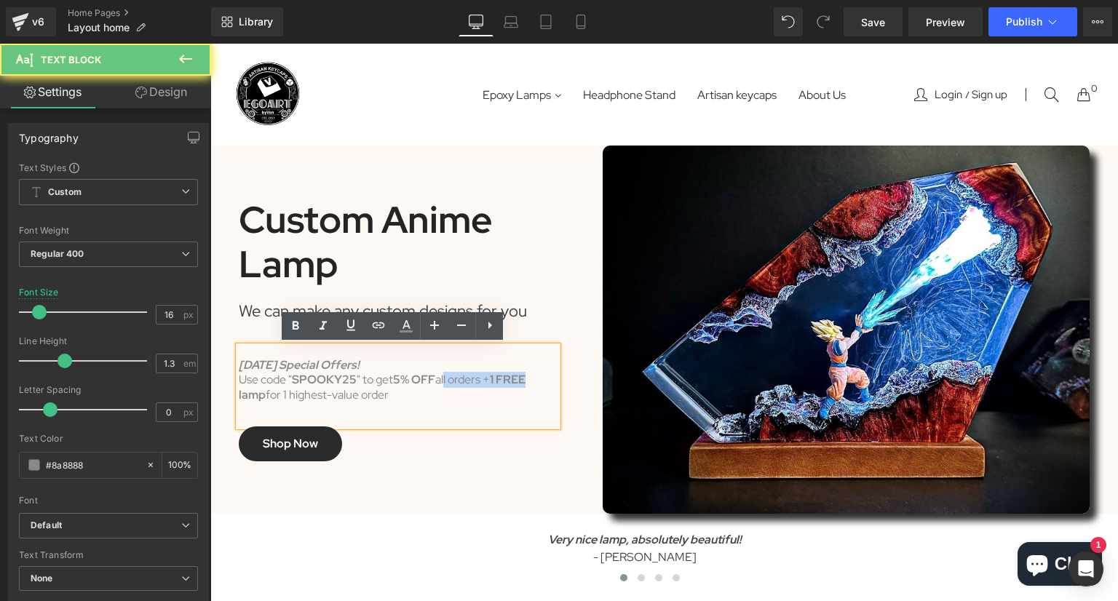
drag, startPoint x: 443, startPoint y: 382, endPoint x: 542, endPoint y: 382, distance: 99.0
click at [542, 382] on div "Use code " SPOOKY25 " to get 5% OFF all orders + 1 FREE lamp for 1 highest-valu…" at bounding box center [398, 388] width 319 height 31
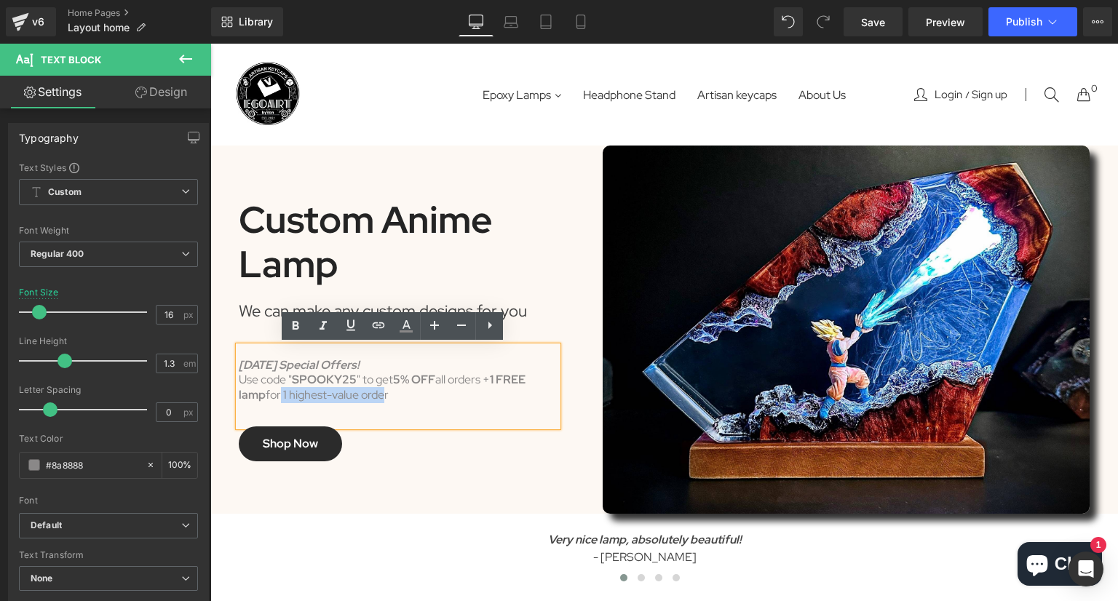
drag, startPoint x: 272, startPoint y: 395, endPoint x: 388, endPoint y: 395, distance: 116.5
click at [376, 395] on div "Use code " SPOOKY25 " to get 5% OFF all orders + 1 FREE lamp for 1 highest-valu…" at bounding box center [398, 388] width 319 height 31
click at [405, 395] on div "Use code " SPOOKY25 " to get 5% OFF all orders + 1 FREE lamp for 1 highest-valu…" at bounding box center [398, 388] width 319 height 31
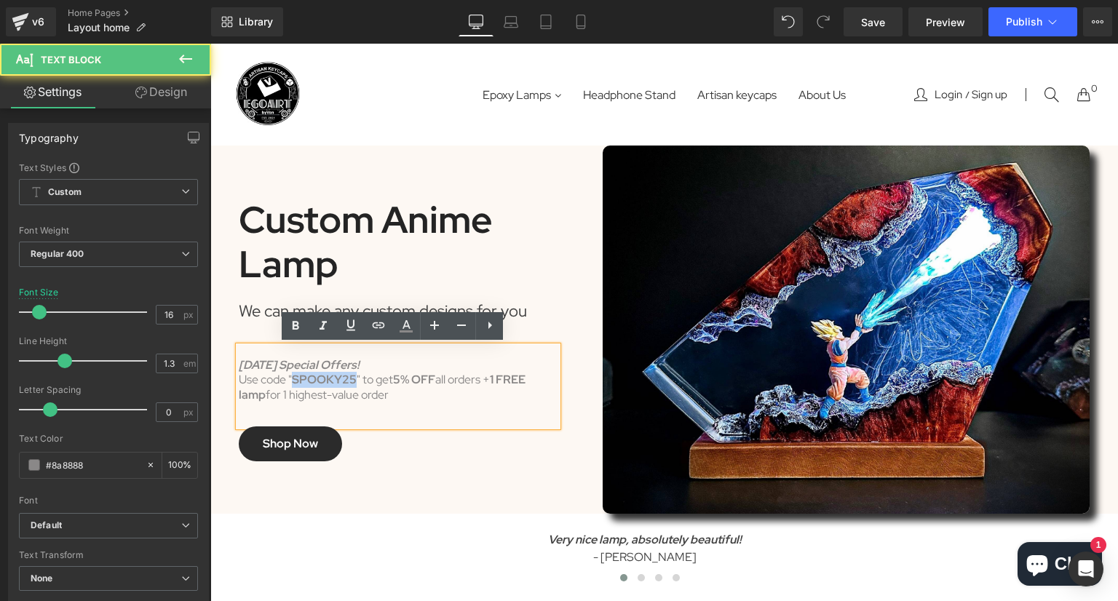
drag, startPoint x: 309, startPoint y: 381, endPoint x: 349, endPoint y: 381, distance: 40.0
click at [349, 381] on div "Use code " SPOOKY25 " to get 5% OFF all orders + 1 FREE lamp for 1 highest-valu…" at bounding box center [398, 388] width 319 height 31
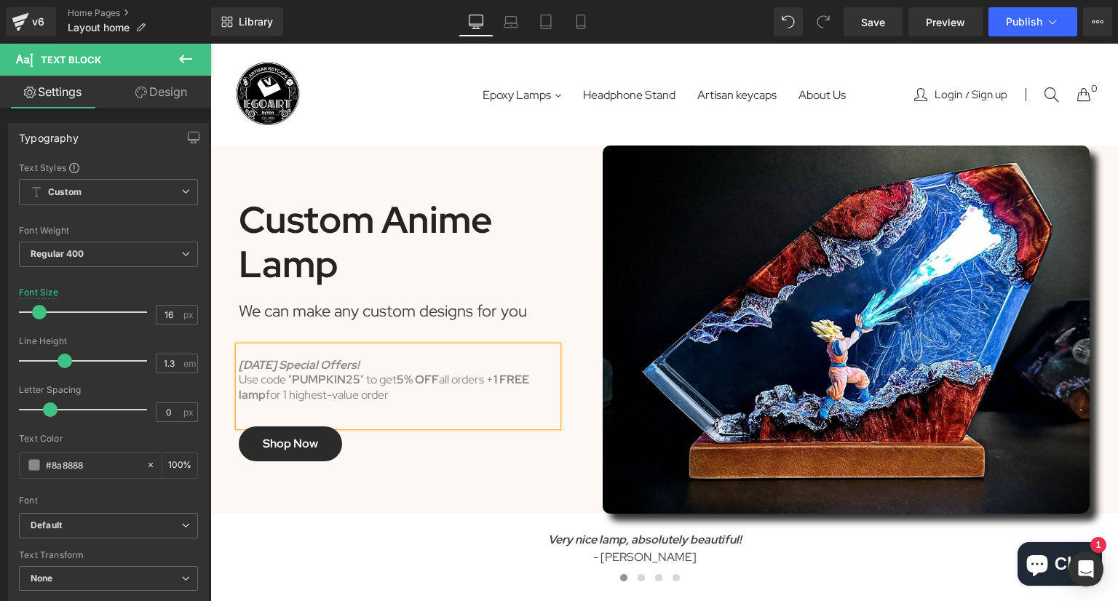
click at [397, 397] on div "Use code " PUMPKIN25 " to get 5% OFF all orders + 1 FREE lamp for 1 highest-val…" at bounding box center [398, 388] width 319 height 31
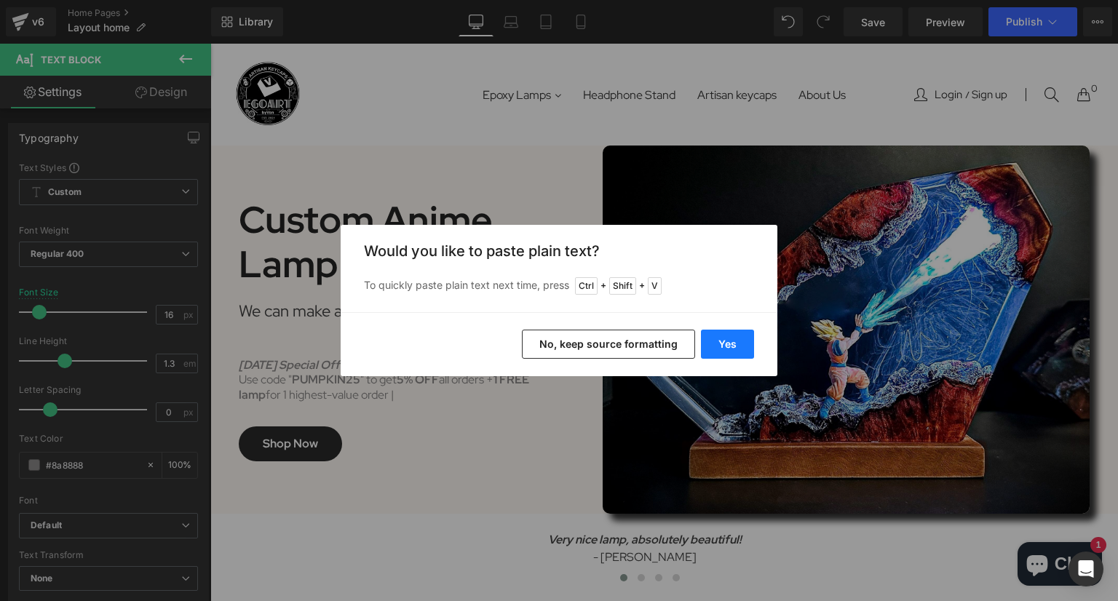
click at [733, 342] on button "Yes" at bounding box center [727, 344] width 53 height 29
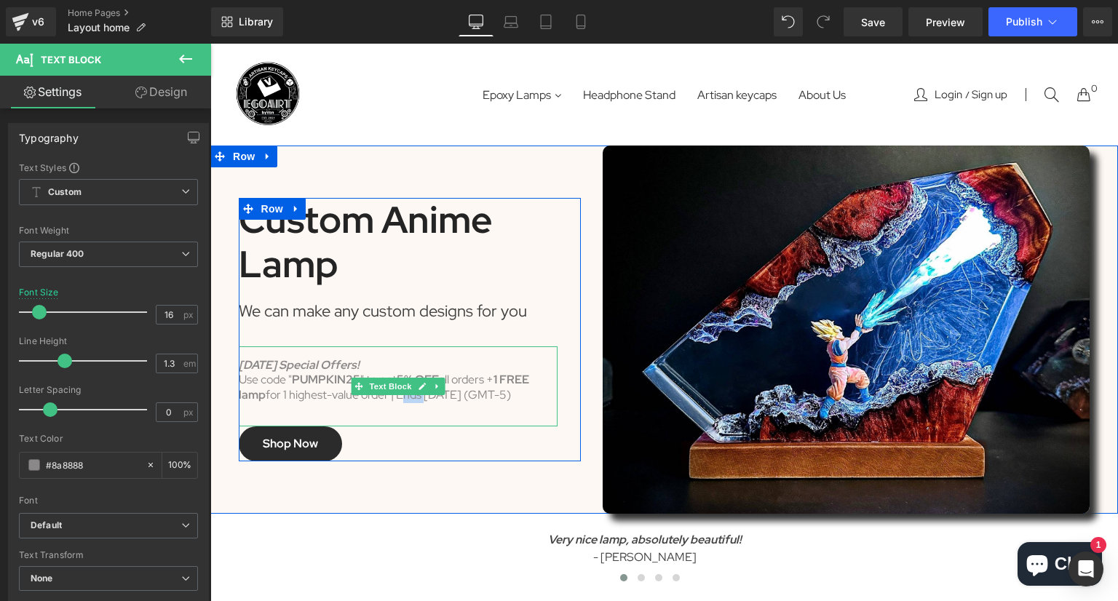
drag, startPoint x: 417, startPoint y: 397, endPoint x: 397, endPoint y: 400, distance: 20.5
click at [397, 400] on div "Use code " PUMPKIN25 " to get 5% OFF all orders + 1 FREE lamp for 1 highest-val…" at bounding box center [398, 388] width 319 height 31
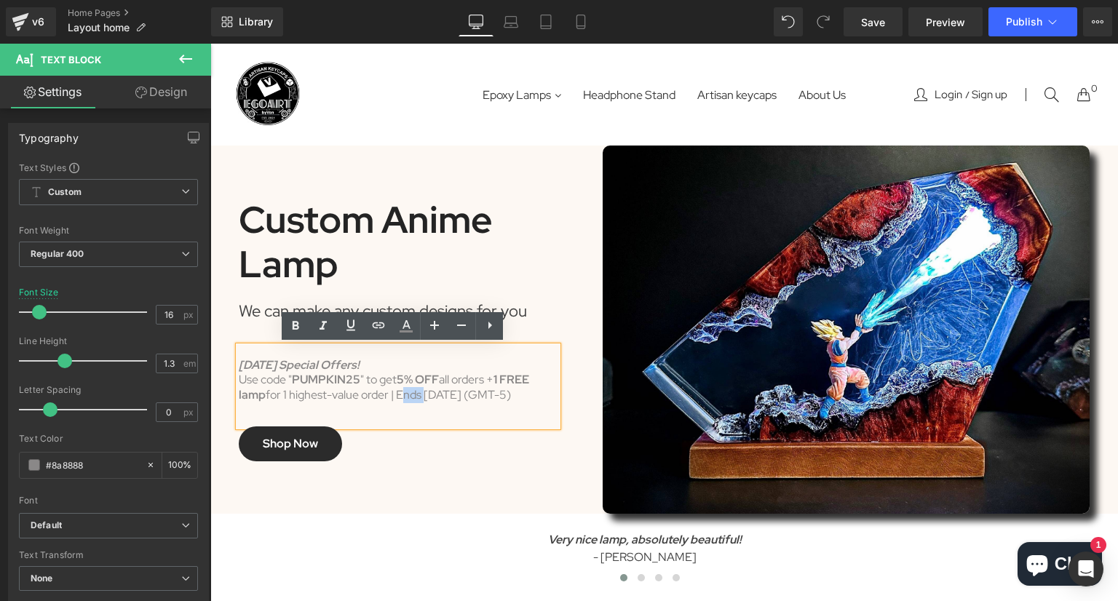
click at [419, 492] on div "Custom Anime Lamp Heading We can make any custom designs for you Text Block [DA…" at bounding box center [410, 330] width 364 height 368
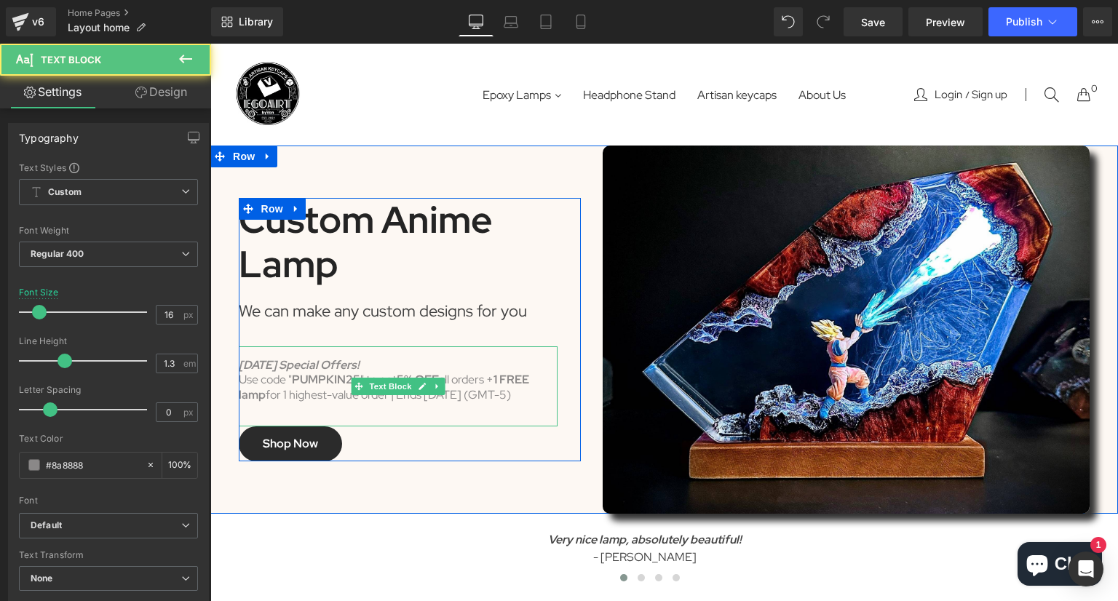
drag, startPoint x: 422, startPoint y: 399, endPoint x: 507, endPoint y: 399, distance: 85.2
click at [507, 399] on div "Use code " PUMPKIN25 " to get 5% OFF all orders + 1 FREE lamp for 1 highest-val…" at bounding box center [398, 388] width 319 height 31
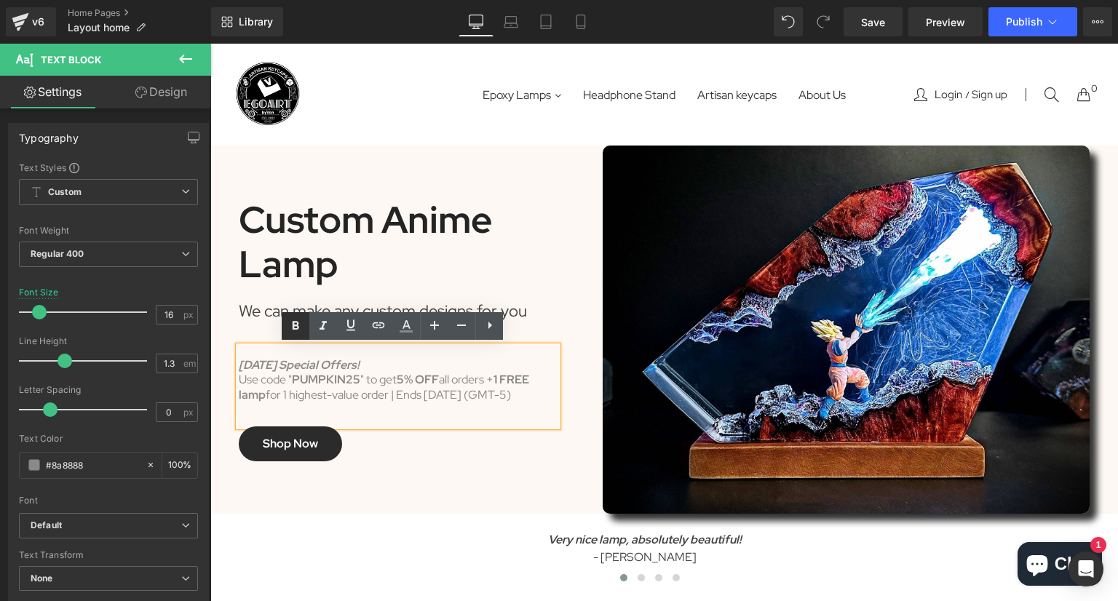
click at [299, 330] on icon at bounding box center [295, 325] width 17 height 17
click at [422, 466] on div "Custom Anime Lamp Heading We can make any custom designs for you Text Block [DA…" at bounding box center [410, 330] width 364 height 368
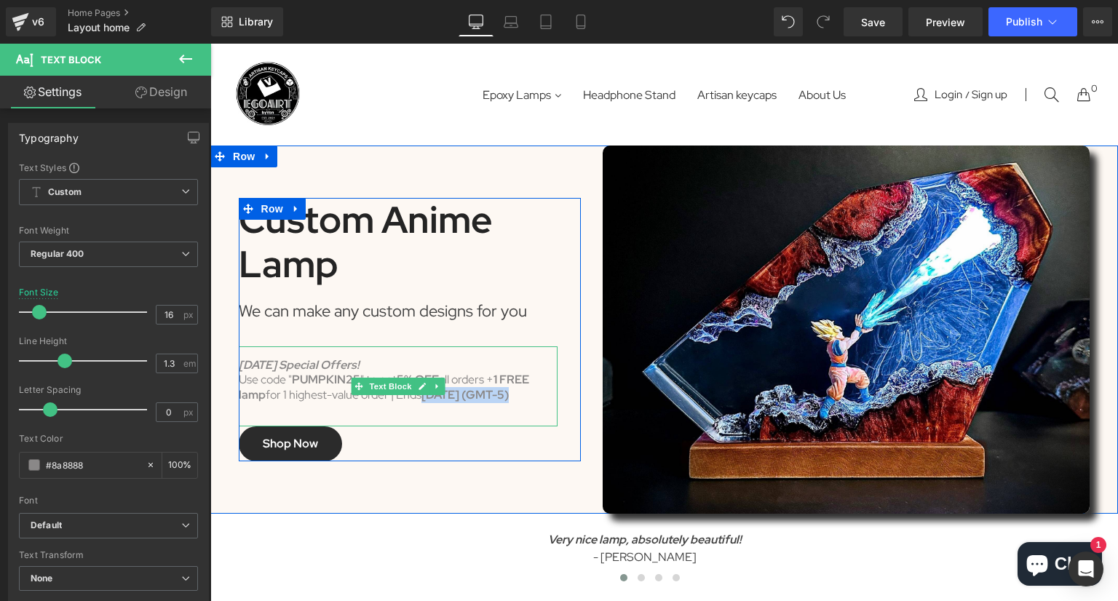
drag, startPoint x: 472, startPoint y: 396, endPoint x: 422, endPoint y: 396, distance: 50.2
click at [422, 396] on div "Use code " PUMPKIN25 " to get 5% OFF all orders + 1 FREE lamp for 1 highest-val…" at bounding box center [398, 388] width 319 height 31
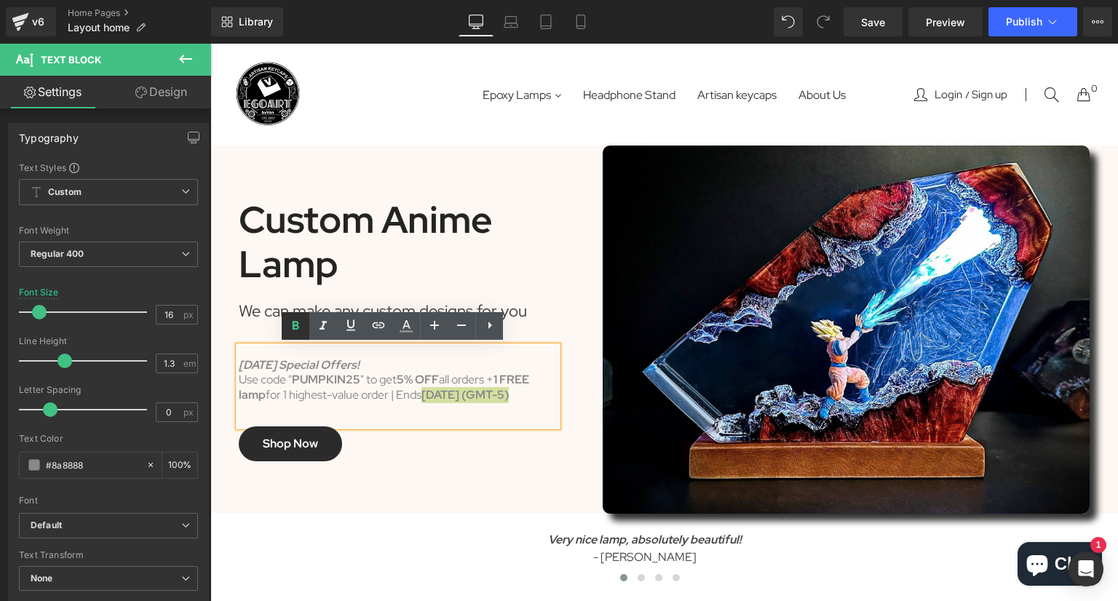
click at [299, 318] on icon at bounding box center [295, 325] width 17 height 17
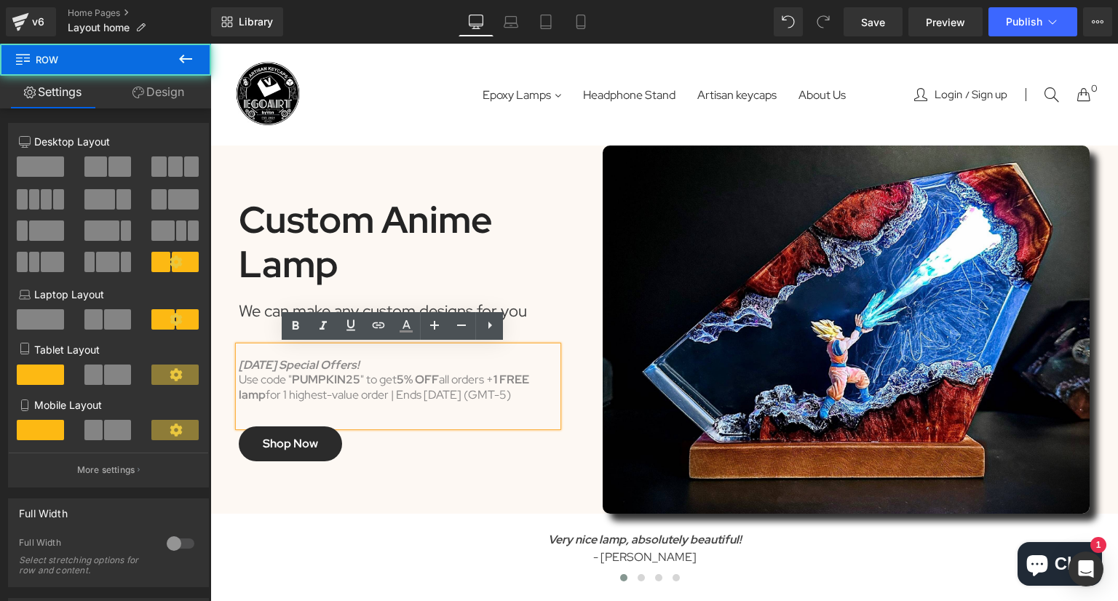
click at [418, 472] on div "Custom Anime Lamp Heading We can make any custom designs for you Text Block [DA…" at bounding box center [410, 330] width 364 height 368
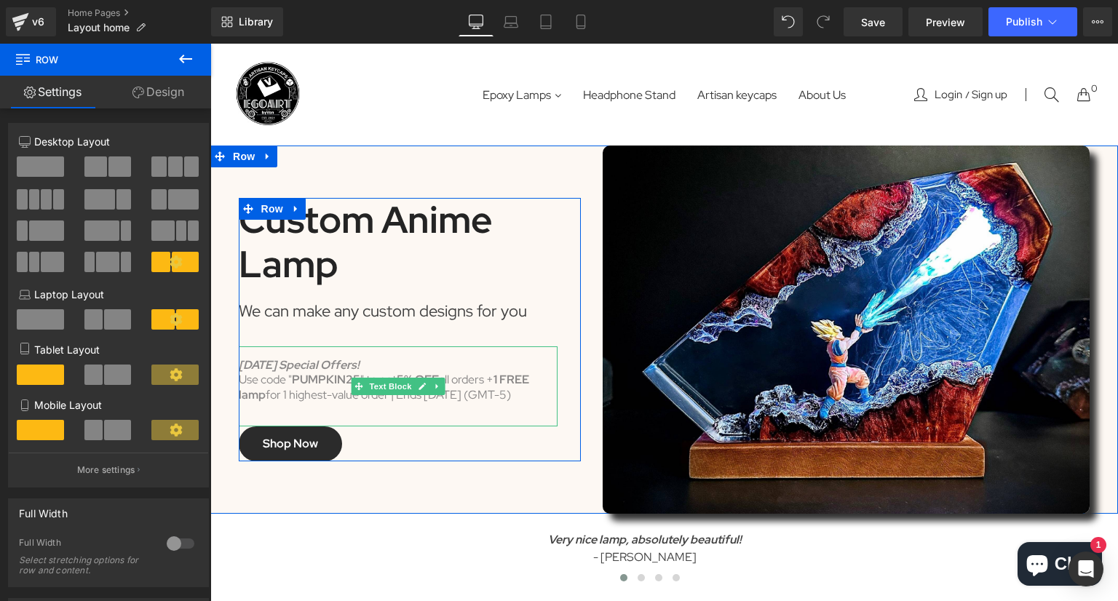
click at [466, 450] on div "Shop now" at bounding box center [398, 444] width 319 height 35
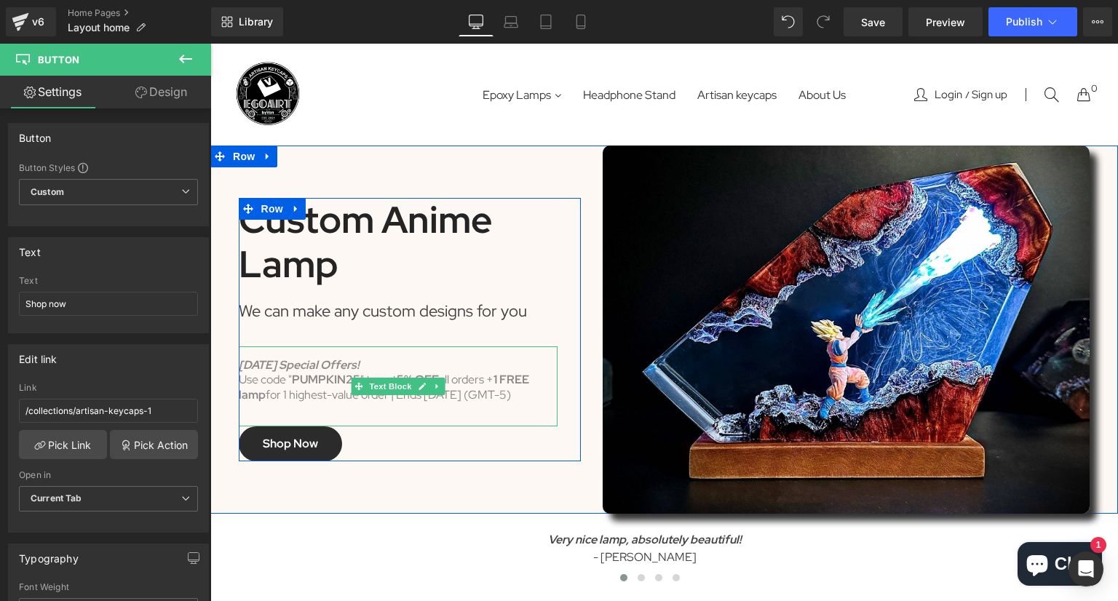
click at [489, 391] on div "Use code " PUMPKIN25 " to get 5% OFF all orders + 1 FREE lamp for 1 highest-val…" at bounding box center [398, 388] width 319 height 31
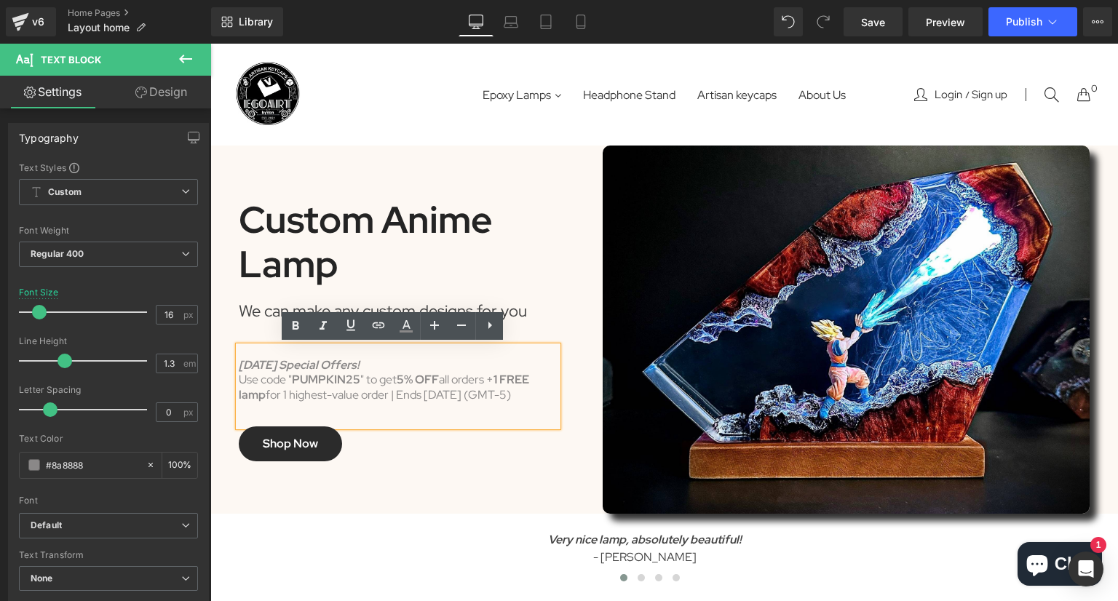
click at [524, 513] on div "Custom Anime Lamp Heading We can make any custom designs for you Text Block [DA…" at bounding box center [410, 330] width 364 height 368
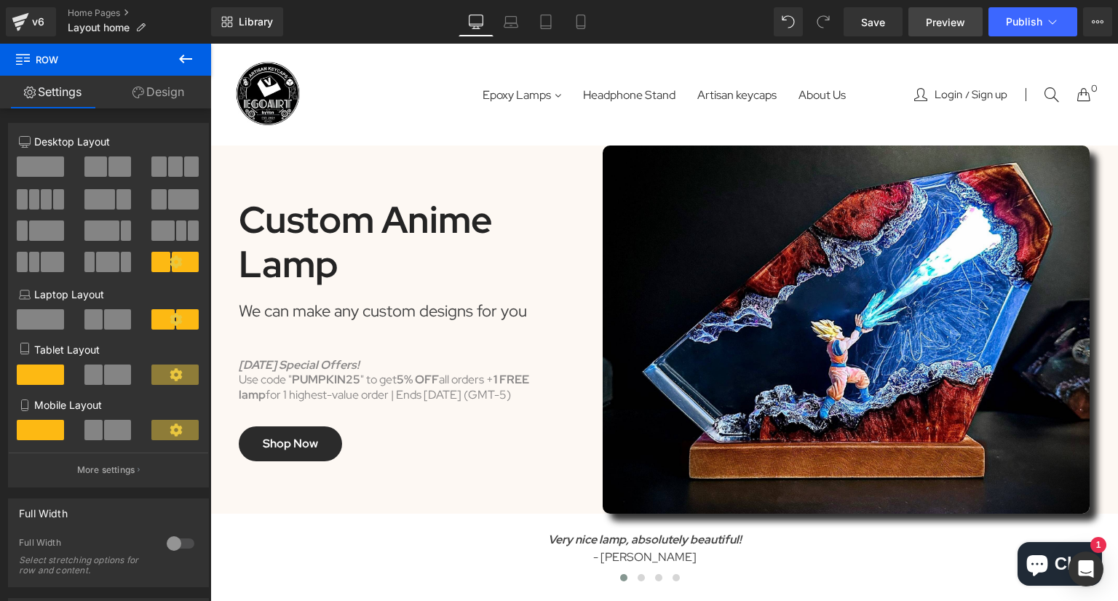
click at [967, 24] on link "Preview" at bounding box center [945, 21] width 74 height 29
click at [877, 31] on link "Save" at bounding box center [873, 21] width 59 height 29
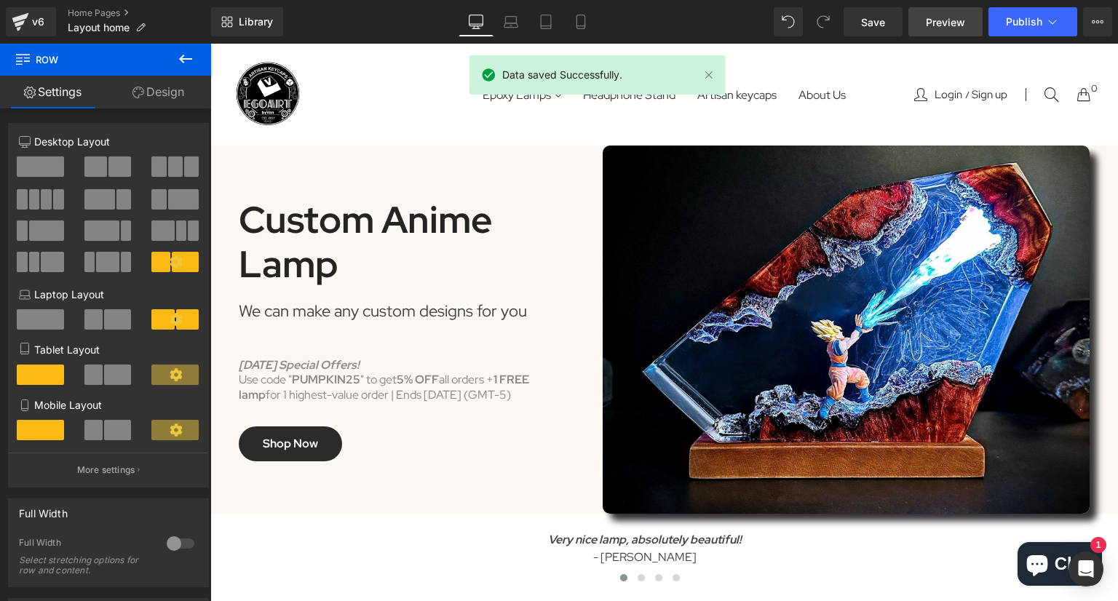
click at [951, 24] on span "Preview" at bounding box center [945, 22] width 39 height 15
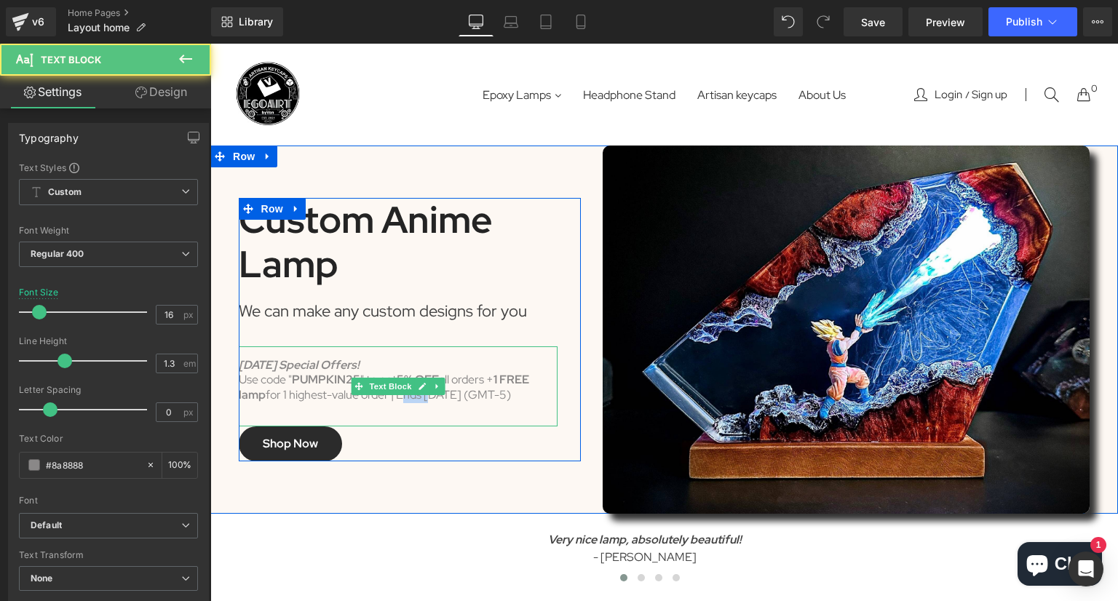
drag, startPoint x: 421, startPoint y: 401, endPoint x: 395, endPoint y: 403, distance: 27.0
click at [395, 403] on div "[DATE] Special Offers! Use code " PUMPKIN25 " to get 5% OFF all orders + 1 FREE…" at bounding box center [398, 387] width 319 height 80
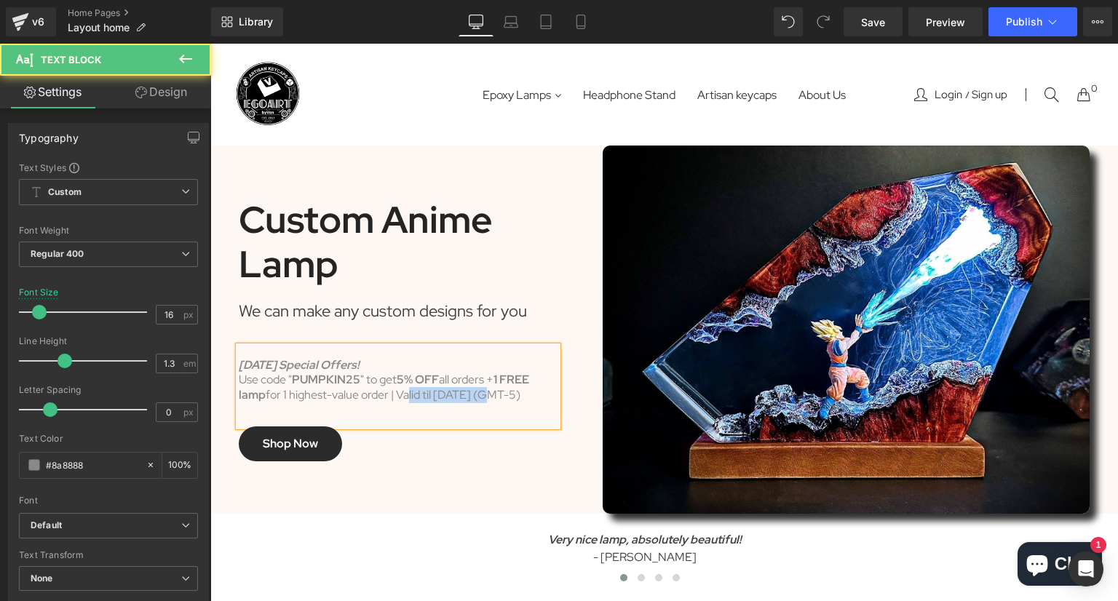
drag, startPoint x: 425, startPoint y: 401, endPoint x: 478, endPoint y: 401, distance: 52.4
click at [478, 401] on div "Use code " PUMPKIN25 " to get 5% OFF all orders + 1 FREE lamp for 1 highest-val…" at bounding box center [398, 388] width 319 height 31
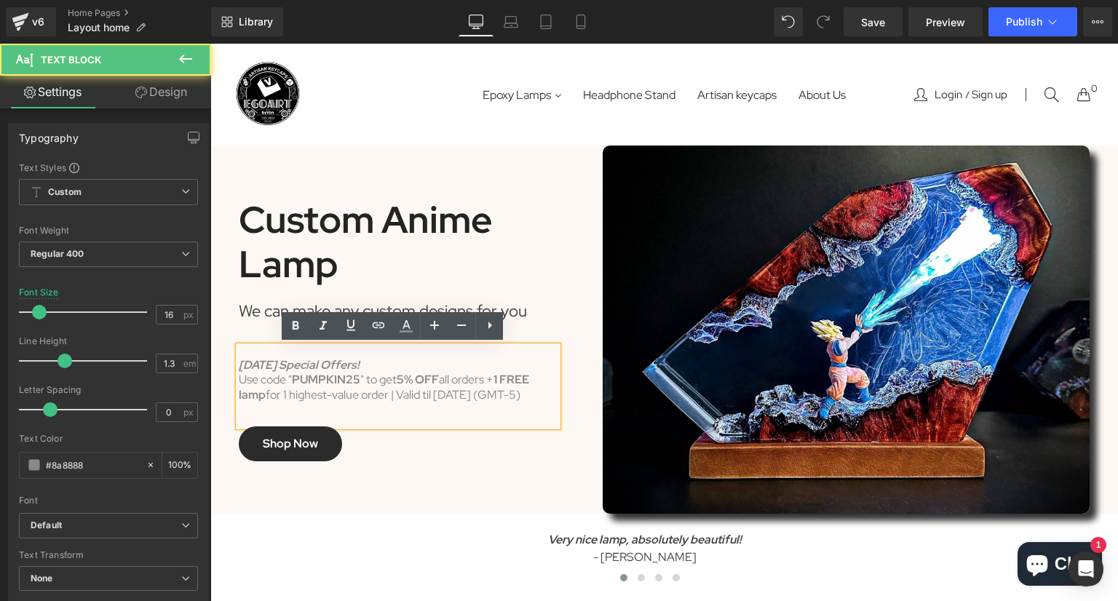
drag, startPoint x: 501, startPoint y: 398, endPoint x: 457, endPoint y: 398, distance: 43.7
click at [501, 398] on div "Use code " PUMPKIN25 " to get 5% OFF all orders + 1 FREE lamp for 1 highest-val…" at bounding box center [398, 388] width 319 height 31
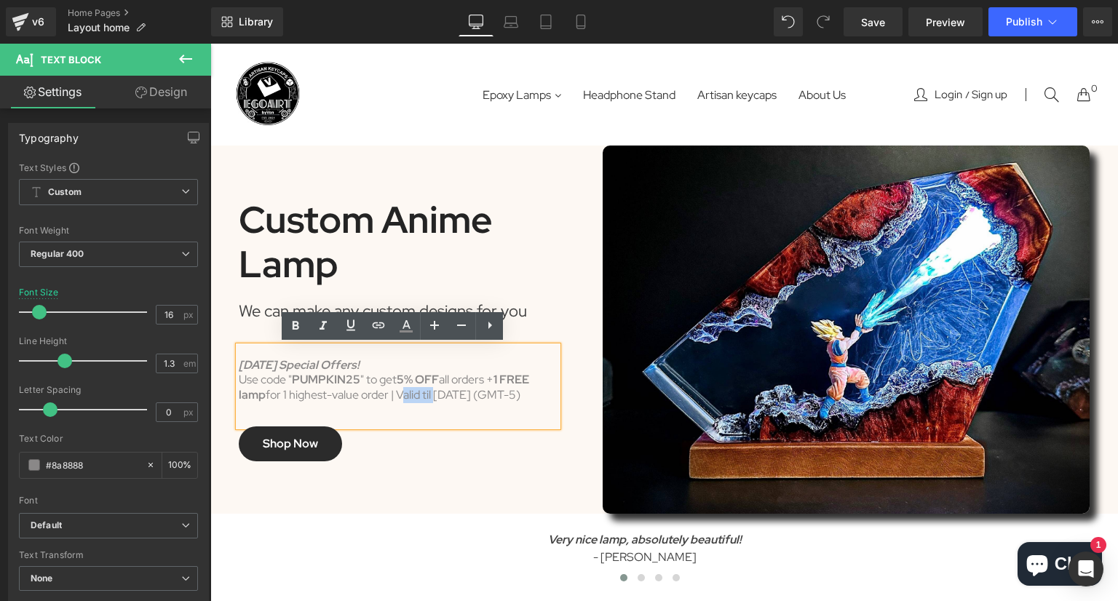
drag, startPoint x: 429, startPoint y: 398, endPoint x: 395, endPoint y: 401, distance: 34.3
click at [395, 401] on div "Use code " PUMPKIN25 " to get 5% OFF all orders + 1 FREE lamp for 1 highest-val…" at bounding box center [398, 388] width 319 height 31
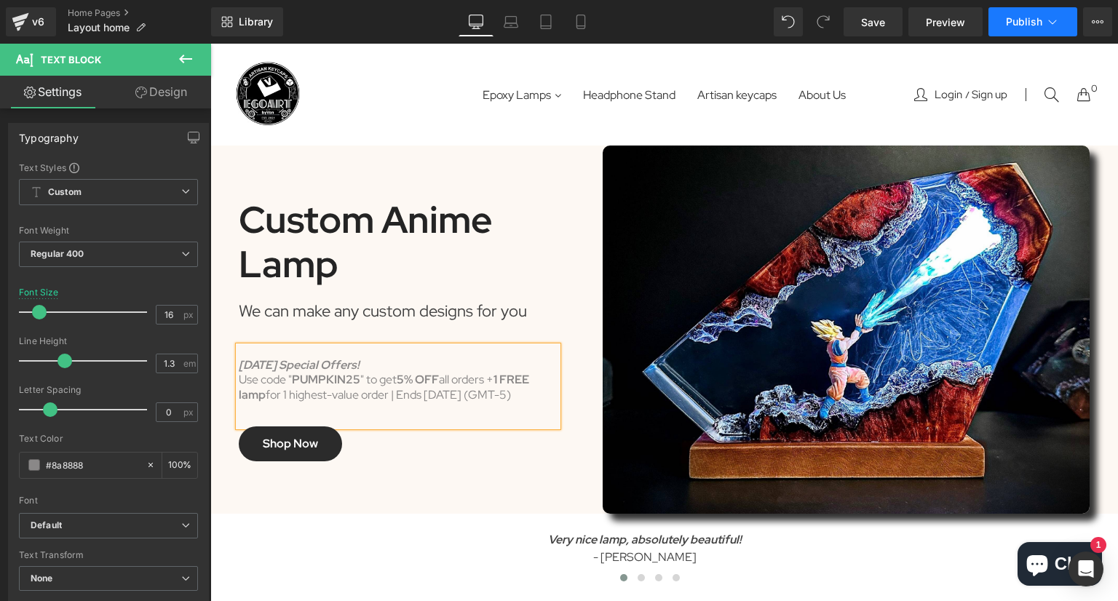
click at [1038, 28] on button "Publish" at bounding box center [1033, 21] width 89 height 29
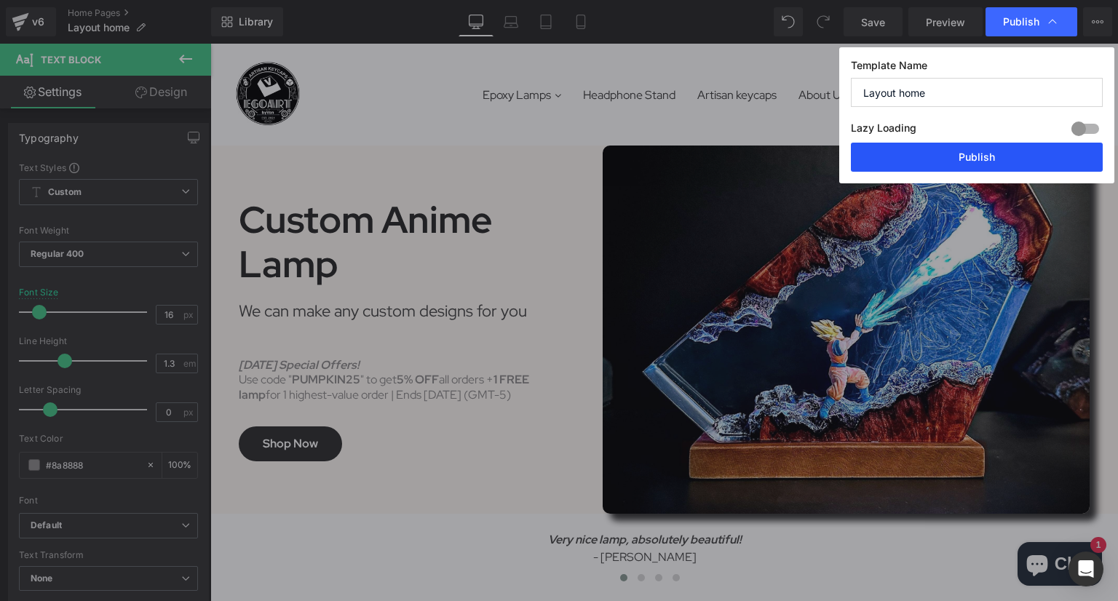
click at [997, 151] on button "Publish" at bounding box center [977, 157] width 252 height 29
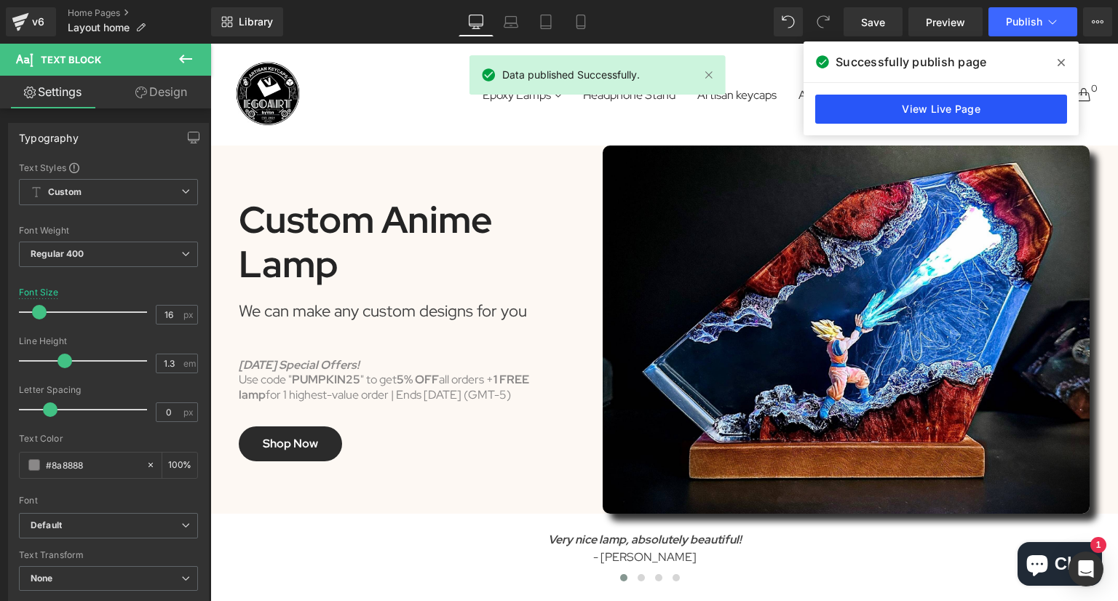
click at [989, 114] on link "View Live Page" at bounding box center [941, 109] width 252 height 29
